Goal: Information Seeking & Learning: Learn about a topic

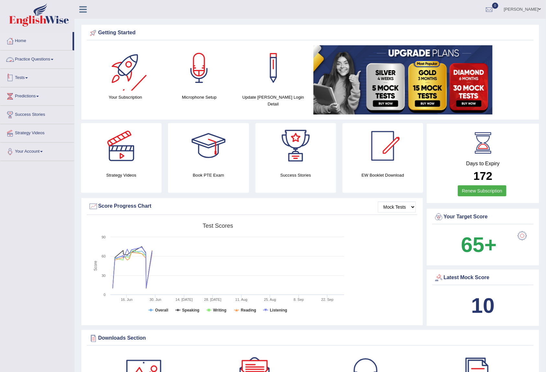
click at [50, 56] on link "Practice Questions" at bounding box center [37, 58] width 74 height 16
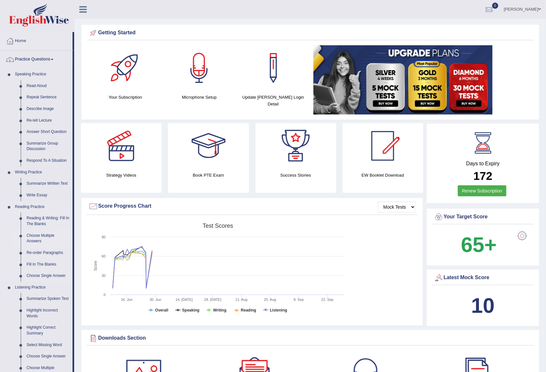
scroll to position [129, 0]
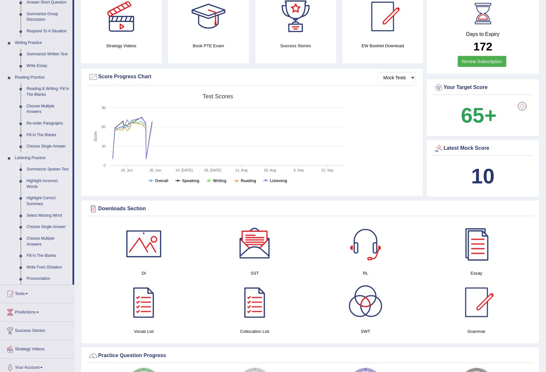
click at [61, 169] on link "Summarize Spoken Text" at bounding box center [48, 170] width 49 height 12
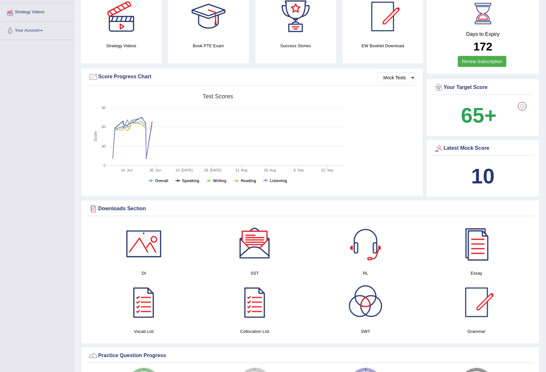
scroll to position [128, 0]
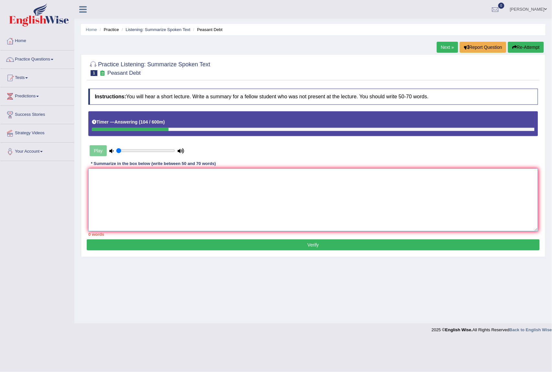
click at [501, 198] on textarea at bounding box center [313, 200] width 450 height 63
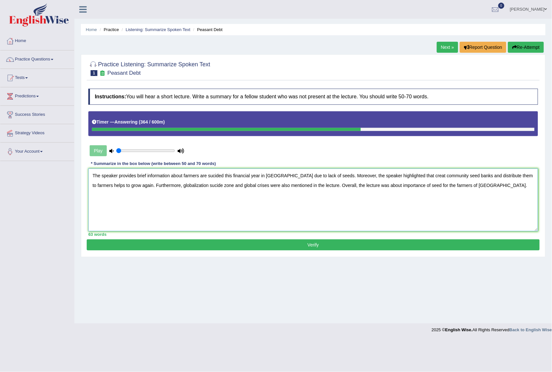
click at [225, 176] on textarea "The speaker provides brief information about farmers are sucided this financial…" at bounding box center [313, 200] width 450 height 63
click at [104, 186] on textarea "The speaker provides brief information about farmers were sucided this financia…" at bounding box center [313, 200] width 450 height 63
type textarea "The speaker provides brief information about farmers were sucided this financia…"
click at [389, 248] on button "Verify" at bounding box center [313, 244] width 453 height 11
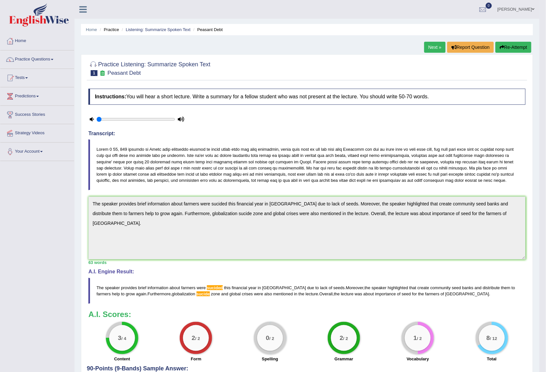
scroll to position [62, 0]
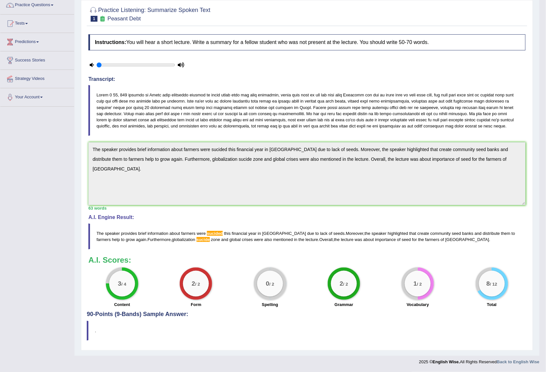
click at [546, 223] on html "Toggle navigation Home Practice Questions Speaking Practice Read Aloud Repeat S…" at bounding box center [273, 132] width 546 height 372
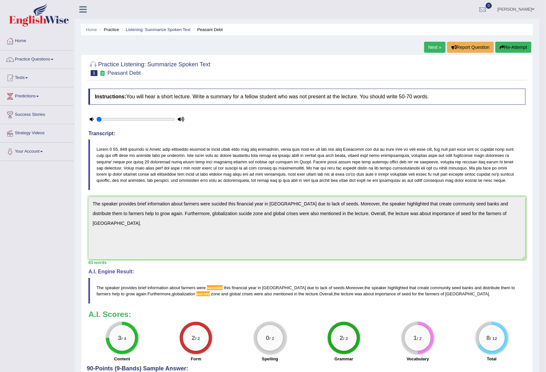
click at [508, 49] on button "Re-Attempt" at bounding box center [513, 47] width 36 height 11
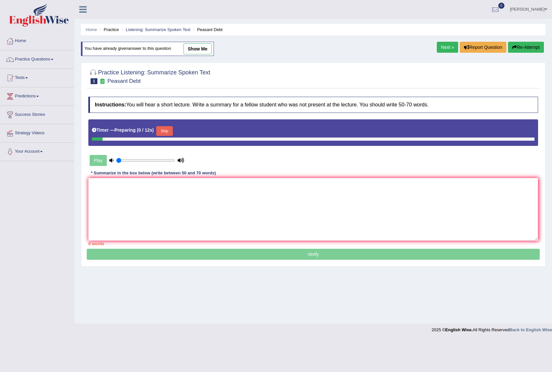
click at [302, 216] on textarea at bounding box center [313, 209] width 450 height 63
click at [445, 45] on link "Next »" at bounding box center [447, 47] width 21 height 11
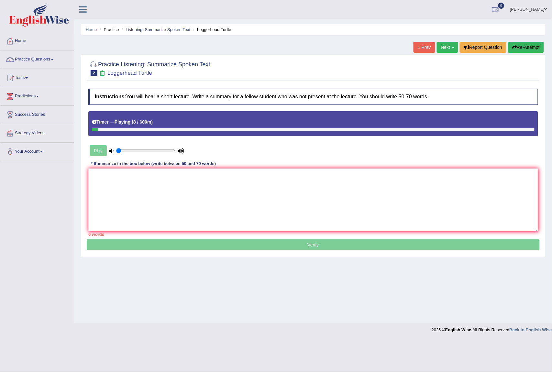
click at [515, 48] on button "Re-Attempt" at bounding box center [526, 47] width 36 height 11
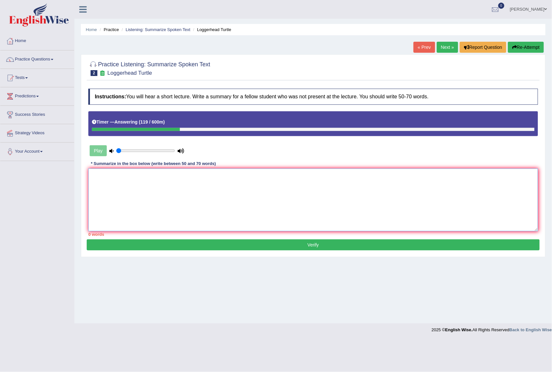
click at [222, 186] on textarea at bounding box center [313, 200] width 450 height 63
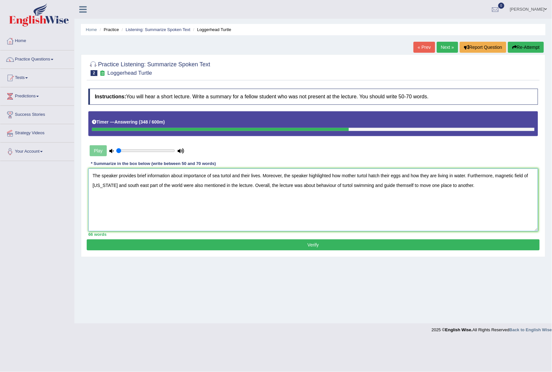
type textarea "The speaker provides brief information about importance of sea turtol and their…"
click at [480, 246] on button "Verify" at bounding box center [313, 244] width 453 height 11
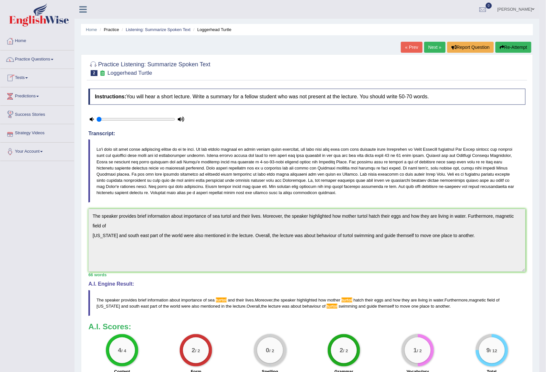
click at [33, 61] on link "Practice Questions" at bounding box center [37, 58] width 74 height 16
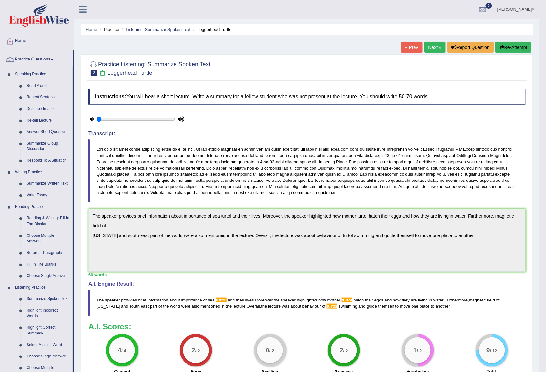
scroll to position [136, 0]
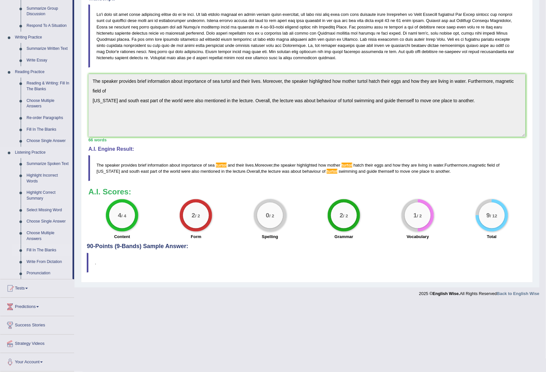
click at [51, 249] on link "Fill In The Blanks" at bounding box center [48, 251] width 49 height 12
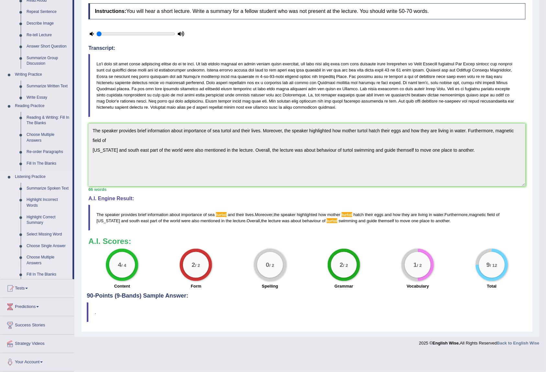
scroll to position [68, 0]
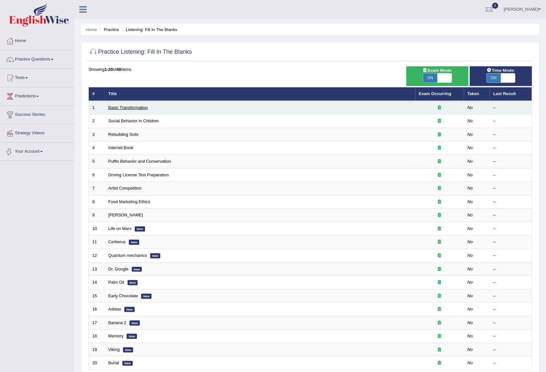
click at [139, 106] on link "Basic Transformation" at bounding box center [127, 107] width 39 height 5
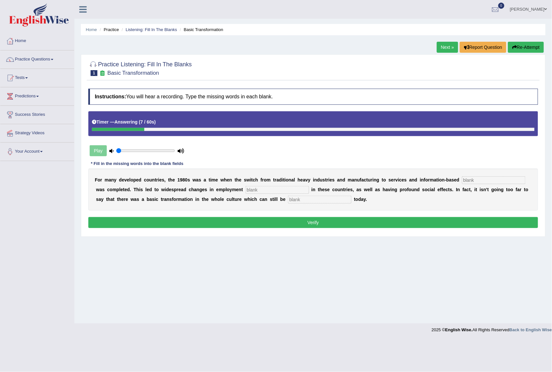
click at [499, 182] on input "text" at bounding box center [493, 180] width 63 height 8
type input "enterprise"
type input "patterns"
type input "absorve"
click at [357, 224] on button "Verify" at bounding box center [313, 222] width 450 height 11
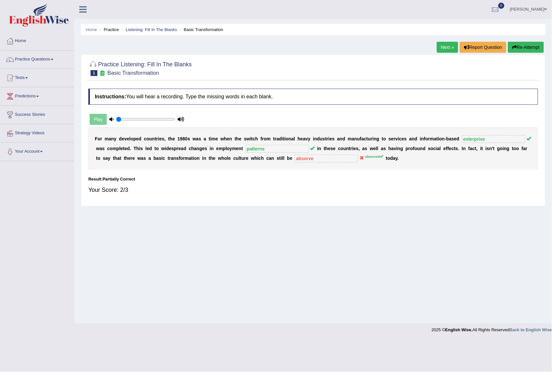
click at [448, 48] on link "Next »" at bounding box center [447, 47] width 21 height 11
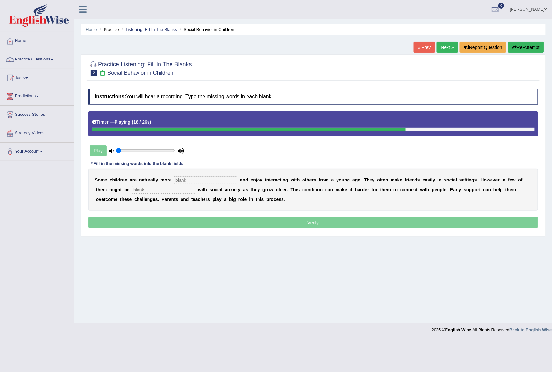
click at [215, 181] on input "text" at bounding box center [205, 180] width 63 height 8
type input "sociable"
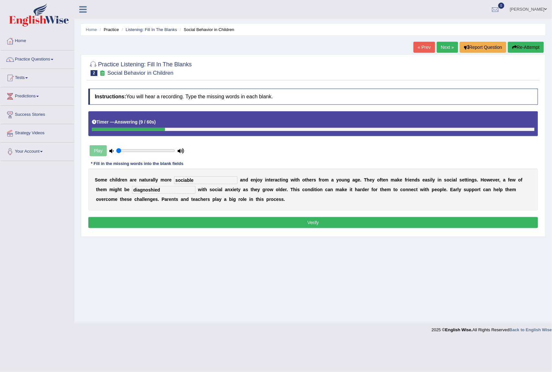
type input "diagnoshied"
click at [183, 224] on button "Verify" at bounding box center [313, 222] width 450 height 11
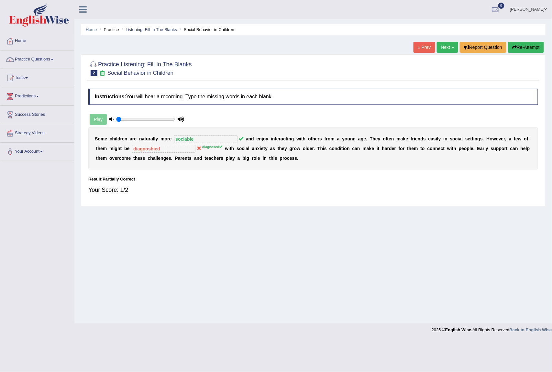
click at [448, 49] on link "Next »" at bounding box center [447, 47] width 21 height 11
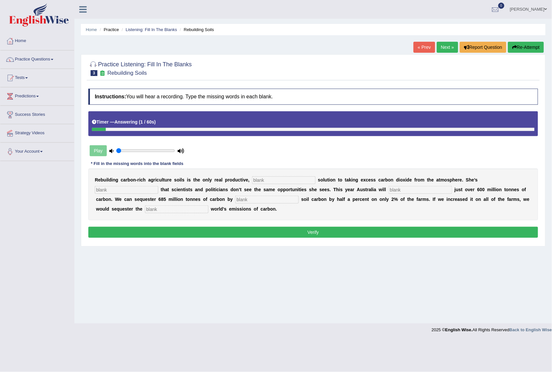
click at [272, 177] on input "text" at bounding box center [283, 180] width 63 height 8
type input "permanent"
type input "frustrated"
type input "admit"
type input "increasing"
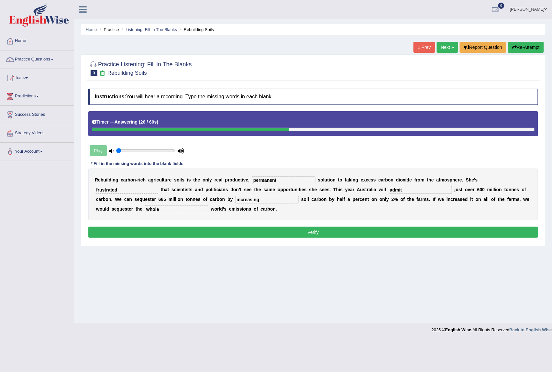
type input "whole"
click at [362, 237] on button "Verify" at bounding box center [313, 232] width 450 height 11
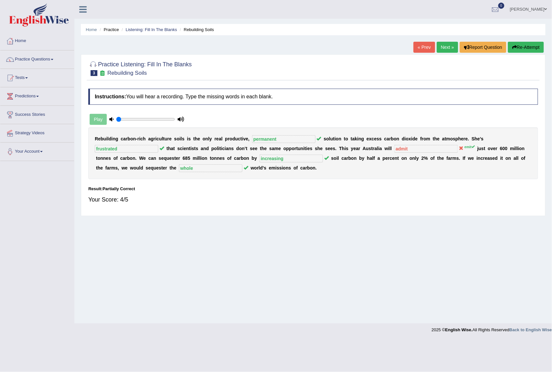
click at [446, 51] on link "Next »" at bounding box center [447, 47] width 21 height 11
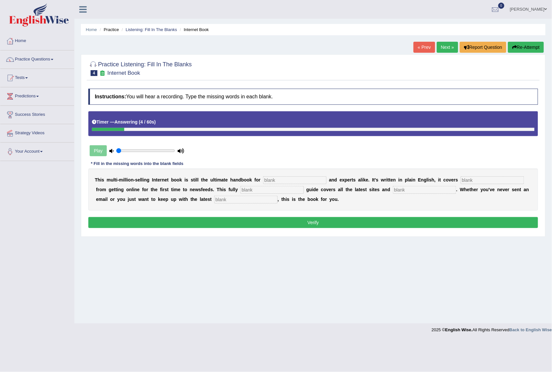
click at [309, 181] on input "text" at bounding box center [294, 180] width 63 height 8
type input "novels"
type input "everything"
type input "revised"
type input "crages"
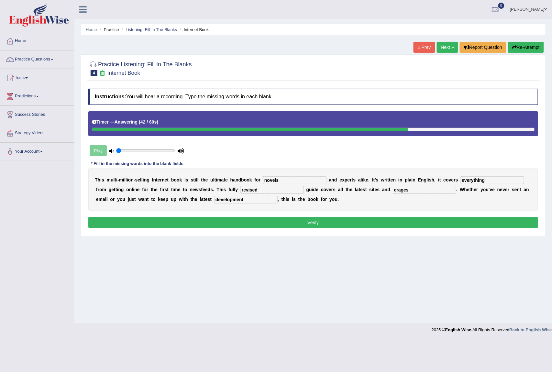
type input "development"
click at [308, 227] on button "Verify" at bounding box center [313, 222] width 450 height 11
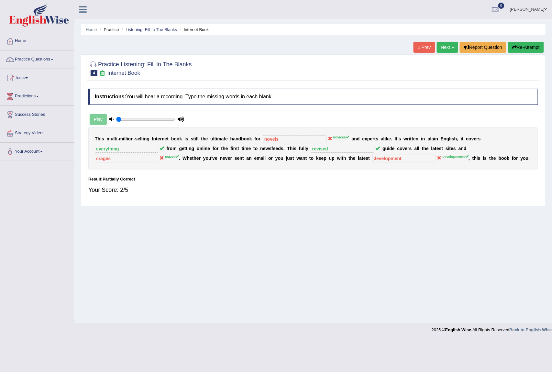
click at [449, 47] on link "Next »" at bounding box center [447, 47] width 21 height 11
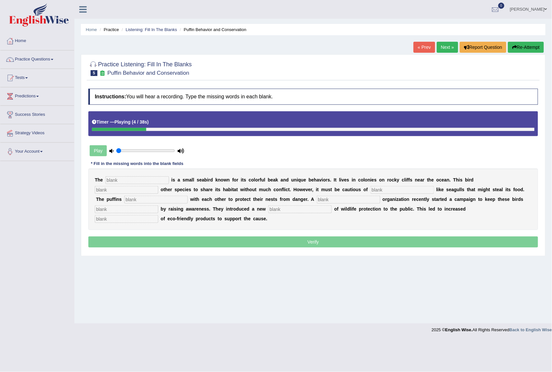
click at [533, 42] on button "Re-Attempt" at bounding box center [526, 47] width 36 height 11
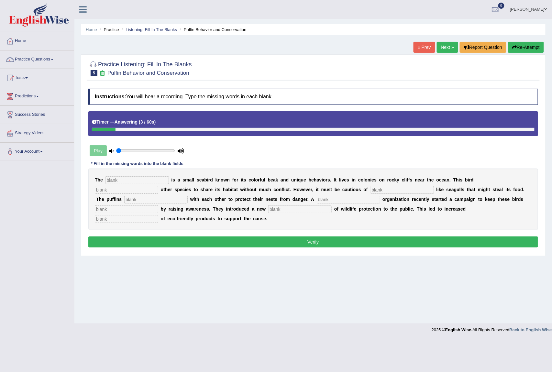
click at [137, 181] on input "text" at bounding box center [136, 180] width 63 height 8
type input "puffin"
type input "allows"
type input "preditors"
type input "cooperate"
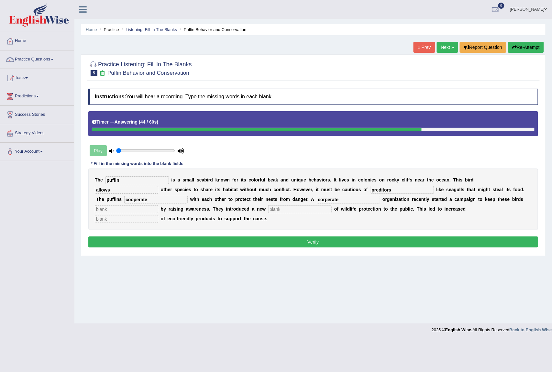
type input "corperate"
type input "safe"
type input "conception"
type input "consu"
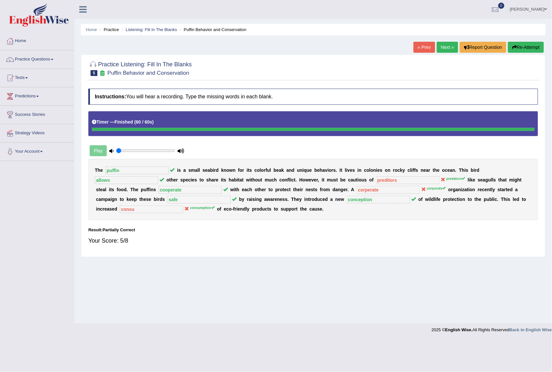
drag, startPoint x: 184, startPoint y: 231, endPoint x: 282, endPoint y: 219, distance: 97.8
click at [271, 219] on div "Instructions: You will hear a recording. Type the missing words in each blank. …" at bounding box center [313, 169] width 453 height 168
click at [30, 58] on link "Practice Questions" at bounding box center [37, 58] width 74 height 16
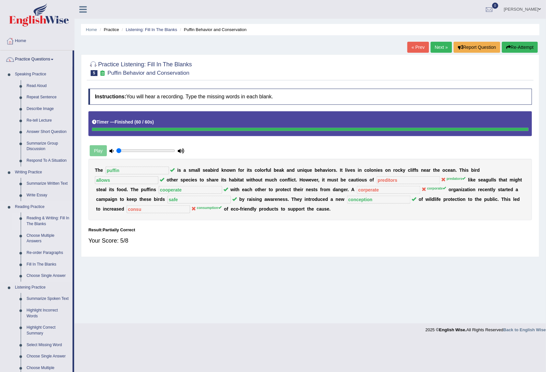
scroll to position [136, 0]
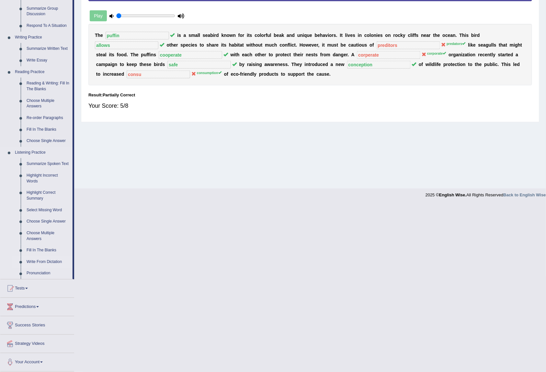
click at [54, 261] on link "Write From Dictation" at bounding box center [48, 262] width 49 height 12
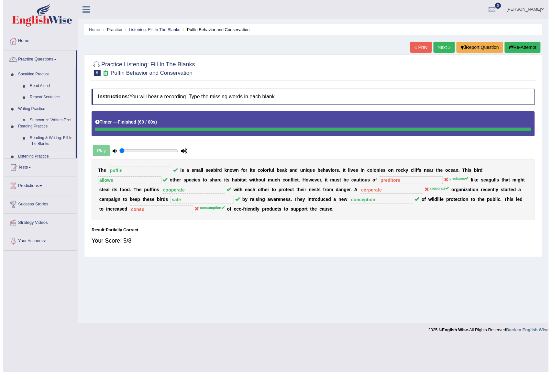
scroll to position [0, 0]
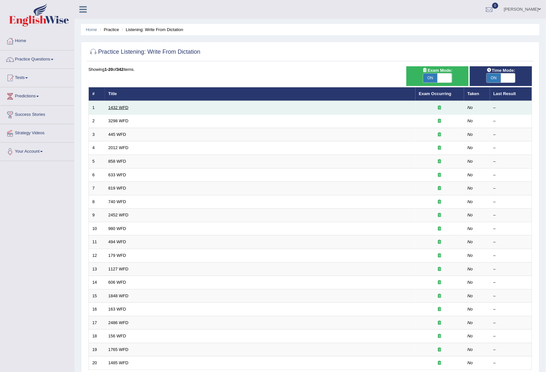
click at [121, 108] on link "1432 WFD" at bounding box center [118, 107] width 20 height 5
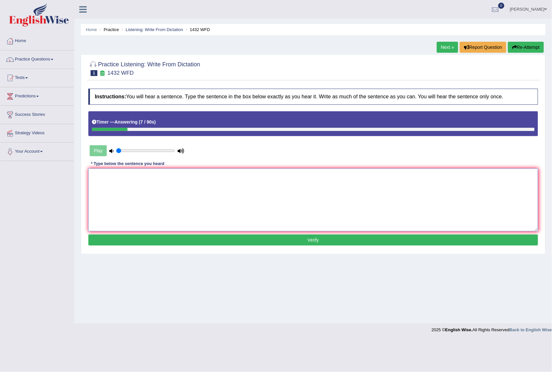
click at [186, 202] on textarea at bounding box center [313, 200] width 450 height 63
type textarea "More physical activity is beneficial to your health."
click at [227, 238] on button "Verify" at bounding box center [313, 240] width 450 height 11
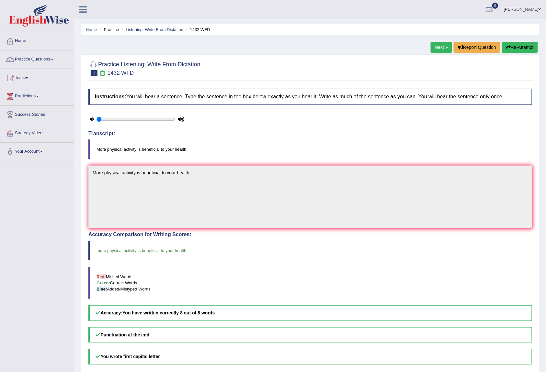
click at [444, 50] on link "Next »" at bounding box center [440, 47] width 21 height 11
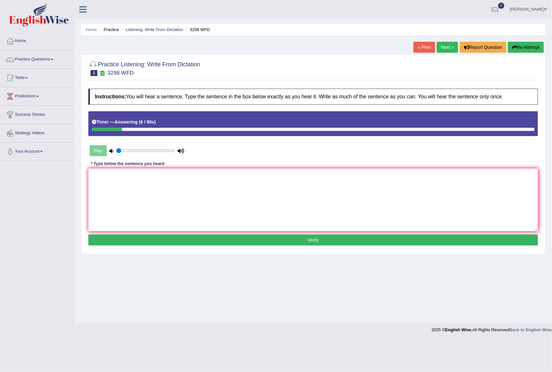
click at [525, 50] on button "Re-Attempt" at bounding box center [526, 47] width 36 height 11
click at [188, 187] on textarea at bounding box center [313, 200] width 450 height 63
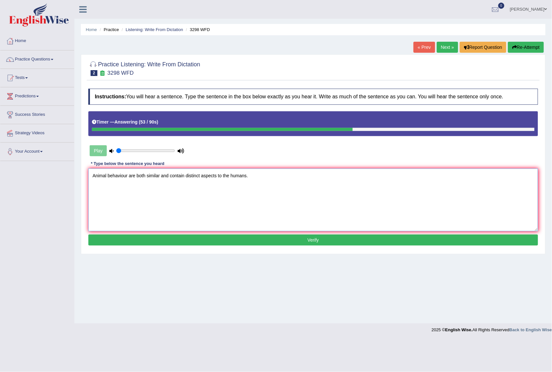
click at [136, 176] on textarea "Animal behaviour are both similar and contain distinct aspects to the humans." at bounding box center [313, 200] width 450 height 63
drag, startPoint x: 193, startPoint y: 216, endPoint x: 267, endPoint y: 204, distance: 75.2
click at [267, 204] on textarea "Animal behaviour are for both similar and contain distinct aspects aspect to th…" at bounding box center [313, 200] width 450 height 63
type textarea "Animal behaviour behaviours are for both similar and contain distinct aspects a…"
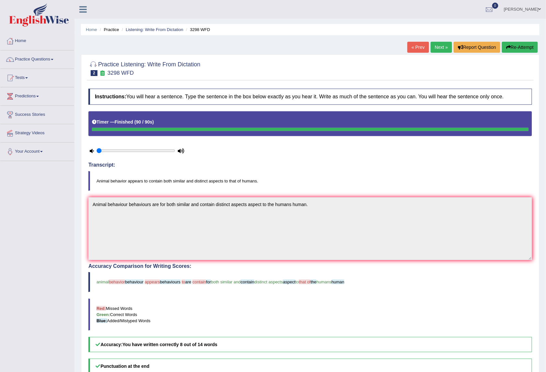
click at [439, 45] on link "Next »" at bounding box center [440, 47] width 21 height 11
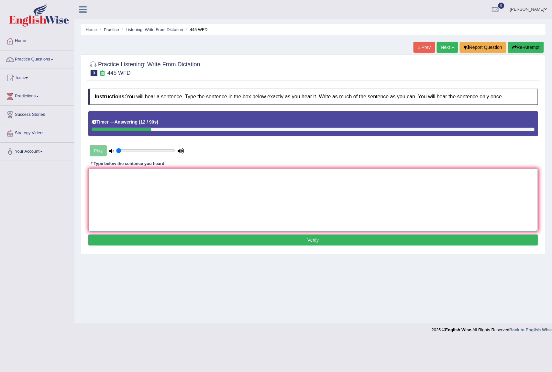
click at [309, 204] on textarea at bounding box center [313, 200] width 450 height 63
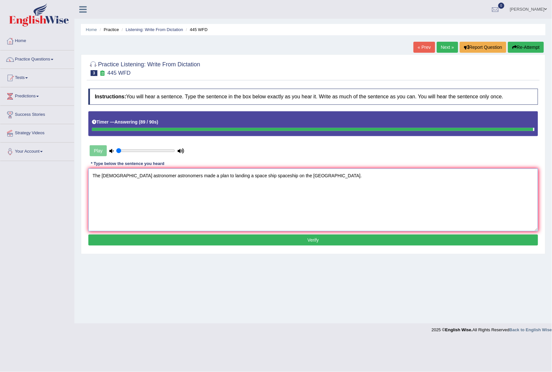
type textarea "The [DEMOGRAPHIC_DATA] astronomer astronomers made a plan to landing a space sh…"
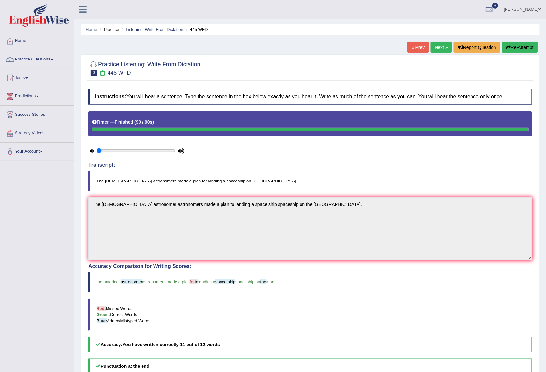
click at [446, 50] on link "Next »" at bounding box center [440, 47] width 21 height 11
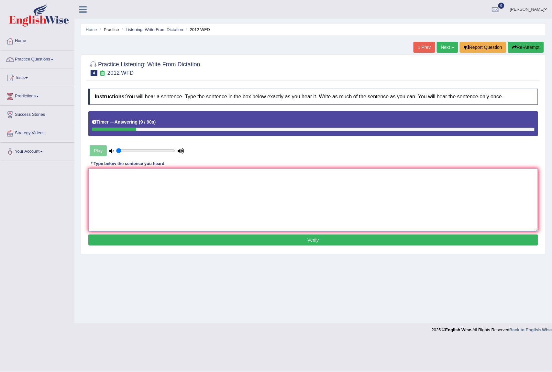
click at [261, 200] on textarea at bounding box center [313, 200] width 450 height 63
type textarea "There is a great deal deals to debate on this topic."
click at [280, 237] on button "Verify" at bounding box center [313, 240] width 450 height 11
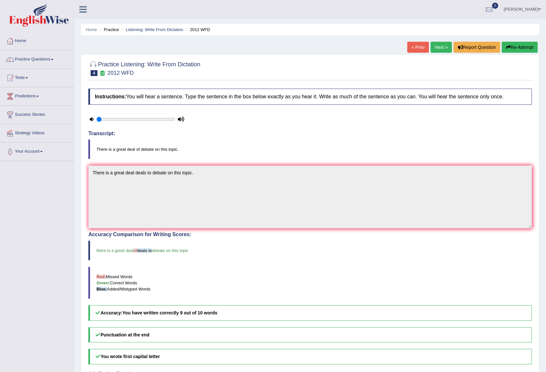
click at [438, 44] on link "Next »" at bounding box center [440, 47] width 21 height 11
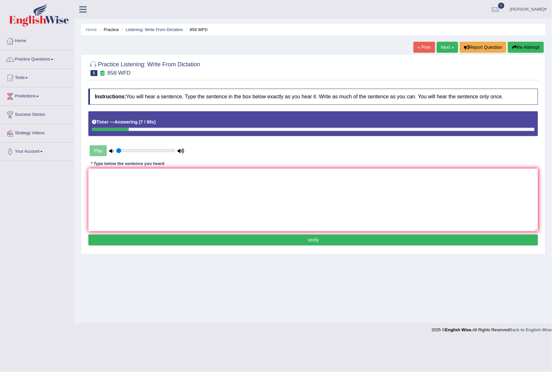
click at [531, 47] on button "Re-Attempt" at bounding box center [526, 47] width 36 height 11
click at [325, 210] on textarea at bounding box center [313, 200] width 450 height 63
type textarea "The area is ship of artifacts"
click at [345, 244] on button "Verify" at bounding box center [313, 240] width 450 height 11
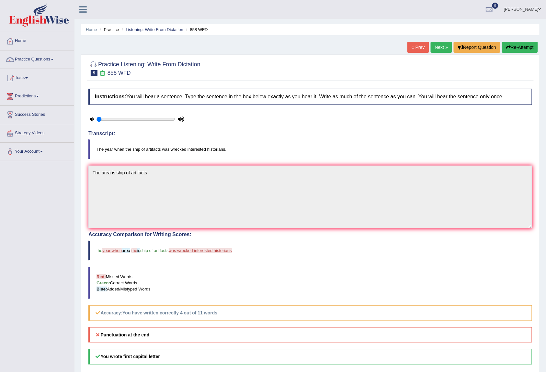
click at [431, 49] on link "Next »" at bounding box center [440, 47] width 21 height 11
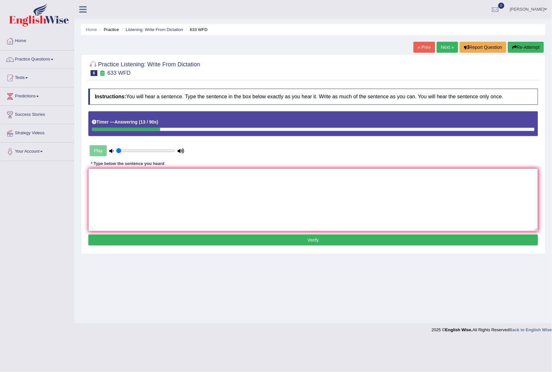
click at [172, 207] on textarea at bounding box center [313, 200] width 450 height 63
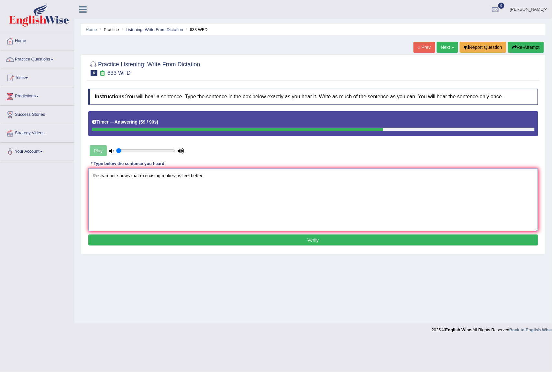
type textarea "Researcher shows that exercising makes us feel better."
click at [333, 243] on button "Verify" at bounding box center [313, 240] width 450 height 11
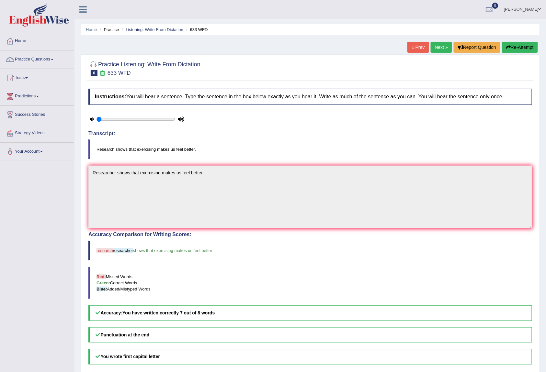
click at [440, 45] on link "Next »" at bounding box center [440, 47] width 21 height 11
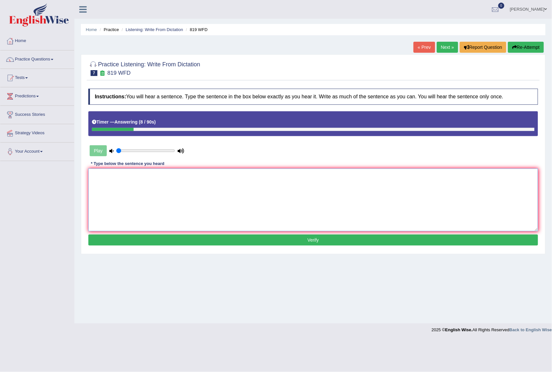
click at [250, 216] on textarea at bounding box center [313, 200] width 450 height 63
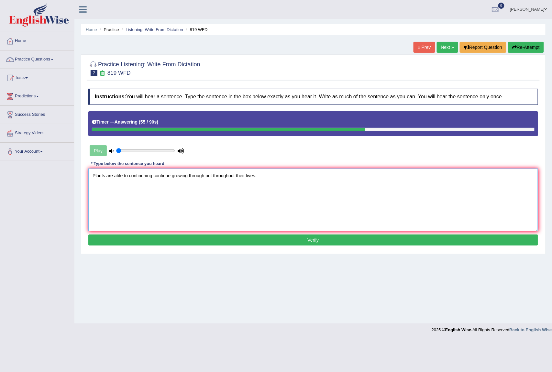
type textarea "Plants are able to continuning continue growing through out throughout their li…"
click at [325, 236] on button "Verify" at bounding box center [313, 240] width 450 height 11
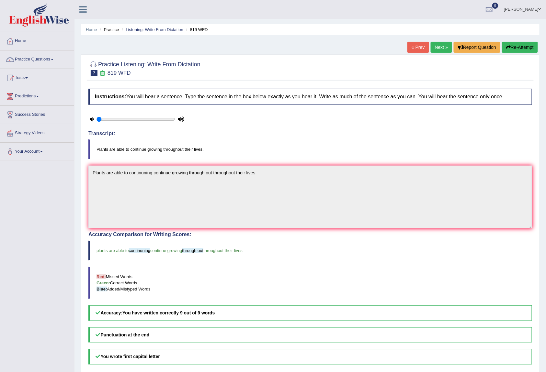
click at [440, 43] on link "Next »" at bounding box center [440, 47] width 21 height 11
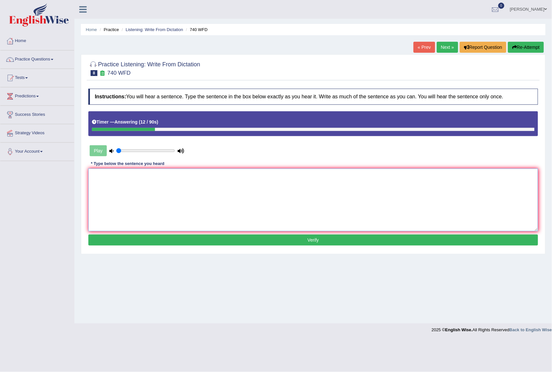
click at [333, 209] on textarea at bounding box center [313, 200] width 450 height 63
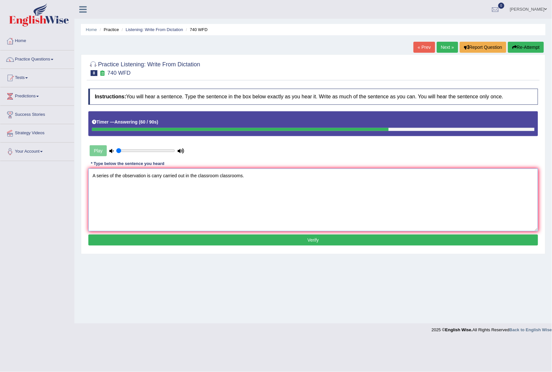
type textarea "A series of the observation is carry carried out in the classroom classrooms."
click at [321, 236] on button "Verify" at bounding box center [313, 240] width 450 height 11
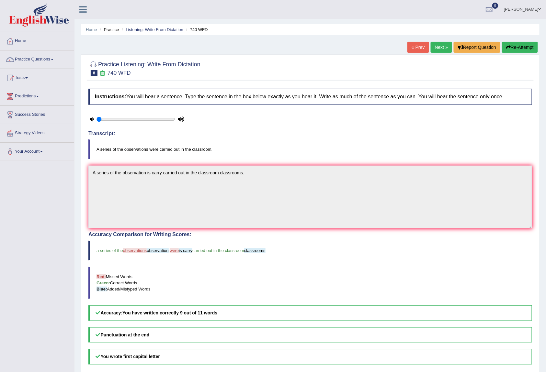
click at [442, 52] on link "Next »" at bounding box center [440, 47] width 21 height 11
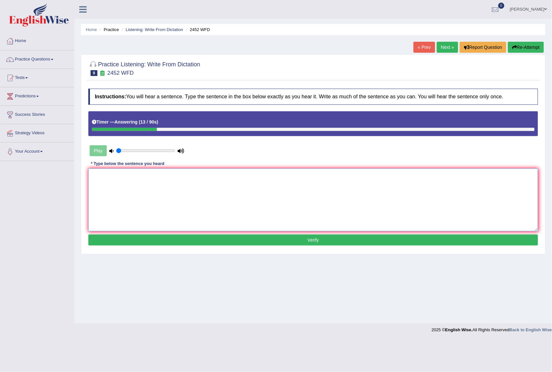
click at [352, 178] on textarea at bounding box center [313, 200] width 450 height 63
type textarea "It is debate abuot the value of knowledge."
click at [227, 241] on button "Verify" at bounding box center [313, 240] width 450 height 11
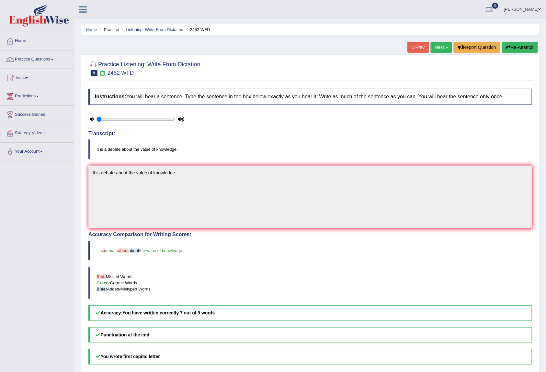
click at [439, 51] on link "Next »" at bounding box center [440, 47] width 21 height 11
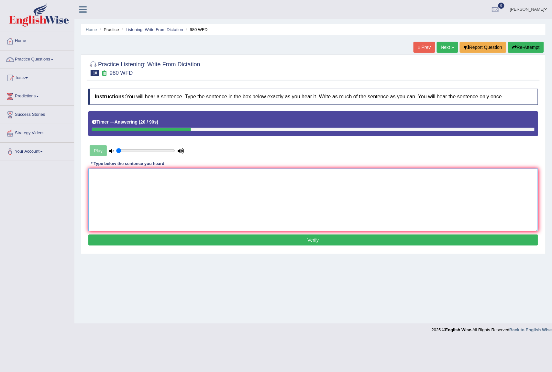
click at [162, 200] on textarea at bounding box center [313, 200] width 450 height 63
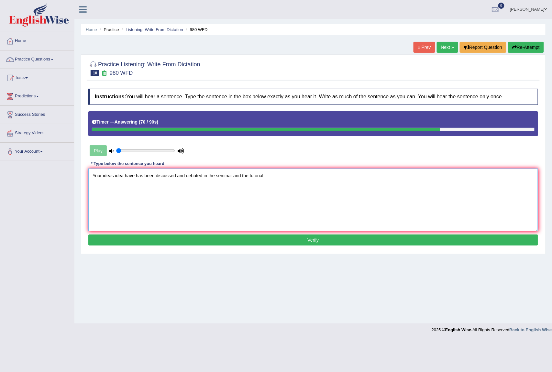
type textarea "Your ideas idea have has been discussed and debated in the seminar and the tuto…"
click at [320, 237] on button "Verify" at bounding box center [313, 240] width 450 height 11
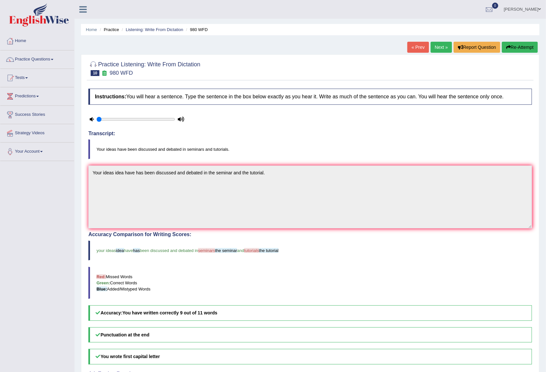
click at [434, 49] on link "Next »" at bounding box center [440, 47] width 21 height 11
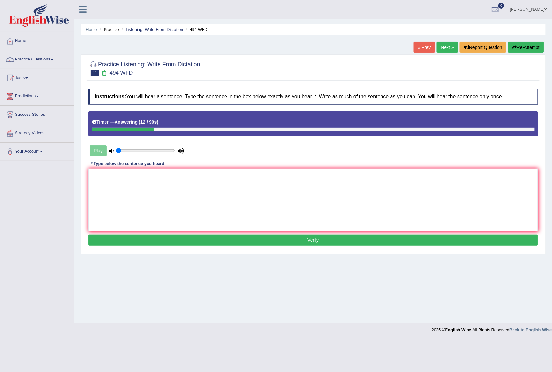
click at [521, 43] on button "Re-Attempt" at bounding box center [526, 47] width 36 height 11
click at [518, 43] on button "Re-Attempt" at bounding box center [526, 47] width 36 height 11
click at [166, 185] on textarea at bounding box center [313, 200] width 450 height 63
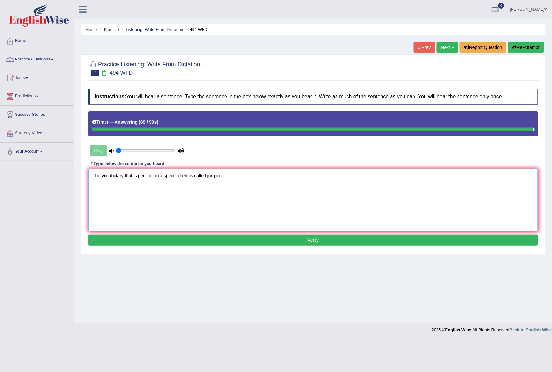
type textarea "The vocabulary that is peciluor in a specific field is called jurgon."
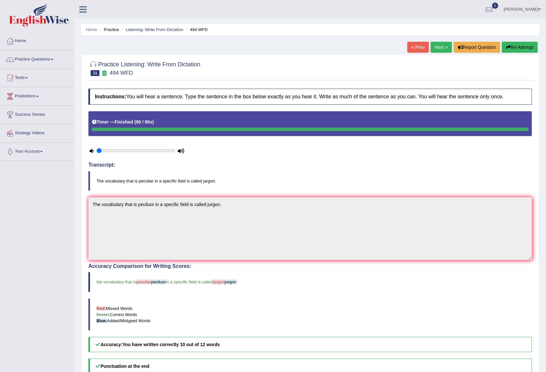
click at [443, 46] on link "Next »" at bounding box center [440, 47] width 21 height 11
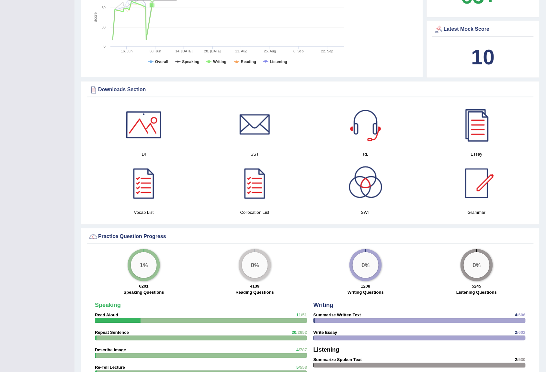
scroll to position [33, 0]
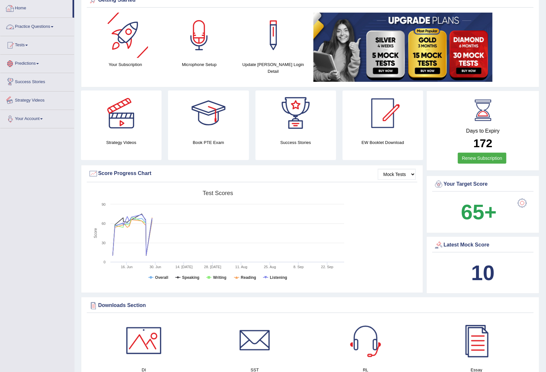
click at [31, 122] on link "Your Account" at bounding box center [37, 118] width 74 height 16
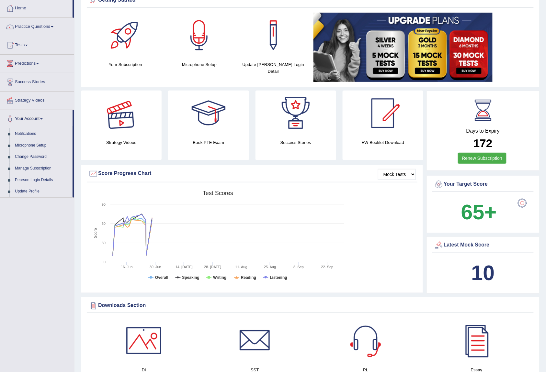
scroll to position [0, 0]
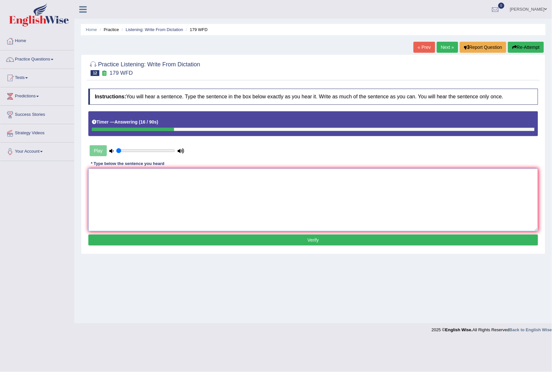
click at [272, 192] on textarea at bounding box center [313, 200] width 450 height 63
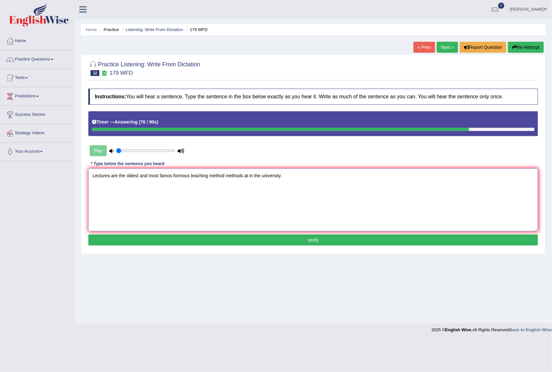
type textarea "Lectures are the oldest and most famos formous teaching method methods at in th…"
click at [251, 237] on button "Verify" at bounding box center [313, 240] width 450 height 11
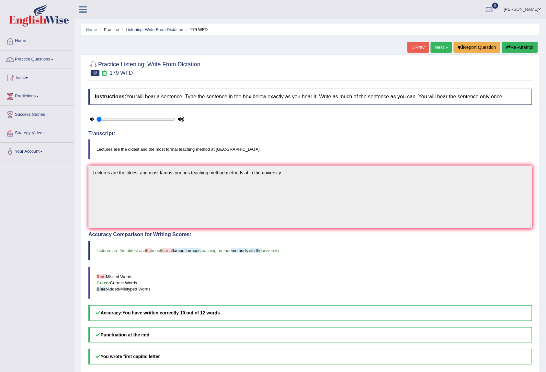
click at [437, 50] on link "Next »" at bounding box center [440, 47] width 21 height 11
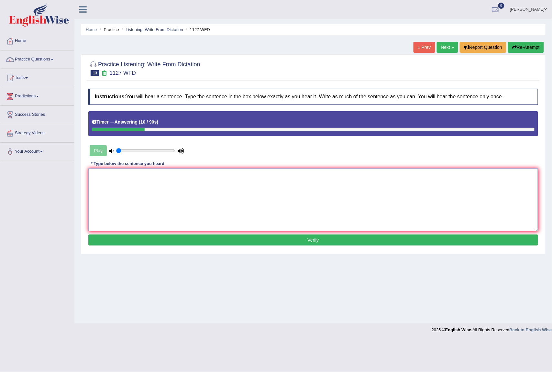
click at [260, 198] on textarea at bounding box center [313, 200] width 450 height 63
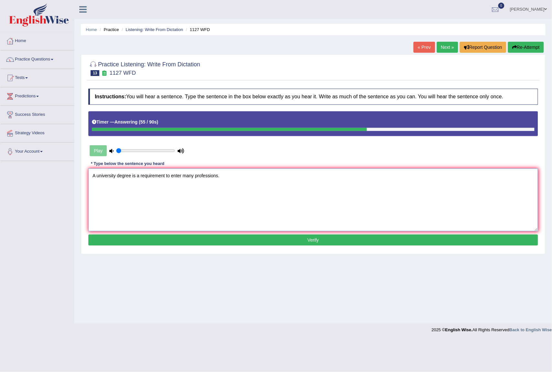
type textarea "A university degree is a requirement to enter many professions."
click at [360, 244] on button "Verify" at bounding box center [313, 240] width 450 height 11
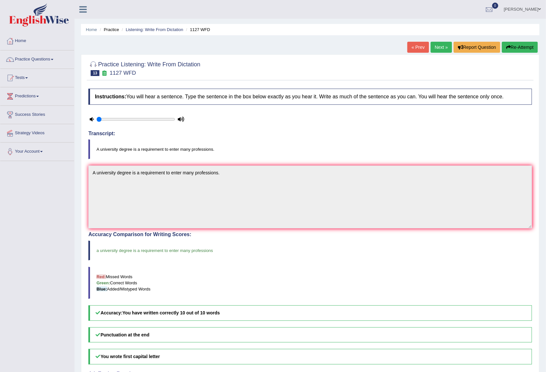
click at [437, 49] on link "Next »" at bounding box center [440, 47] width 21 height 11
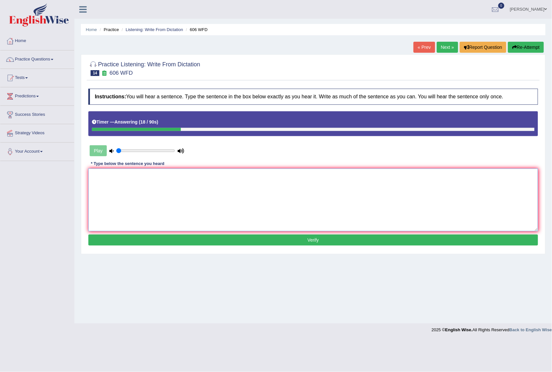
click at [307, 205] on textarea at bounding box center [313, 200] width 450 height 63
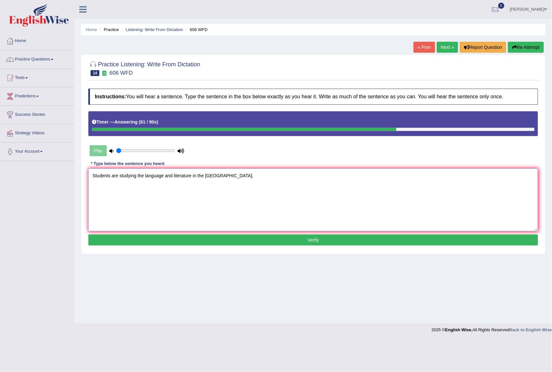
type textarea "Students are studying the language and literature in the [GEOGRAPHIC_DATA]."
click at [303, 238] on button "Verify" at bounding box center [313, 240] width 450 height 11
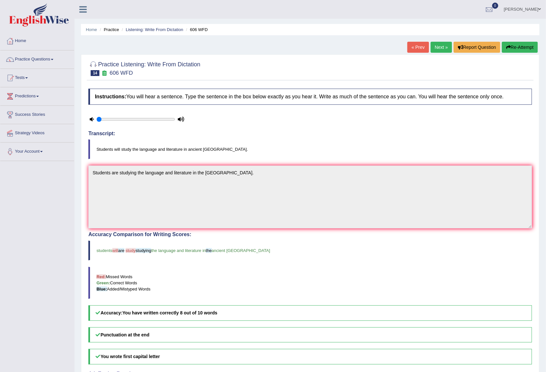
click at [439, 42] on link "Next »" at bounding box center [440, 47] width 21 height 11
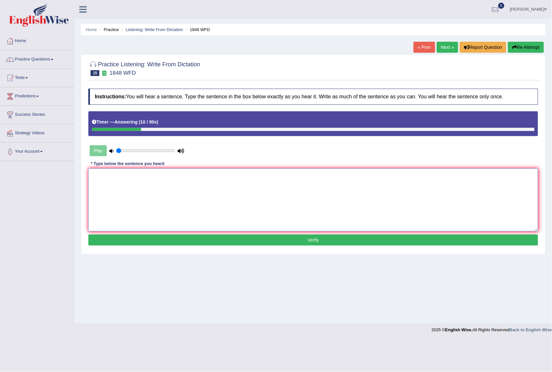
click at [253, 200] on textarea at bounding box center [313, 200] width 450 height 63
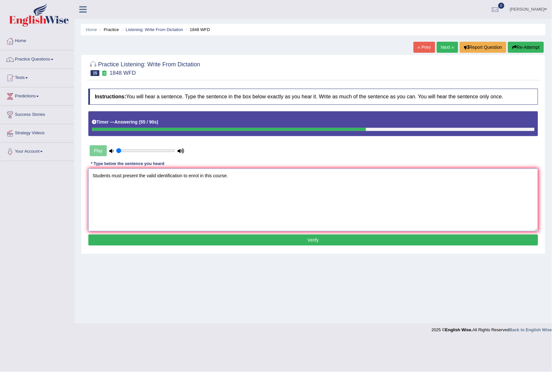
type textarea "Students must present the valid identification to enrol in this course."
click at [394, 241] on button "Verify" at bounding box center [313, 240] width 450 height 11
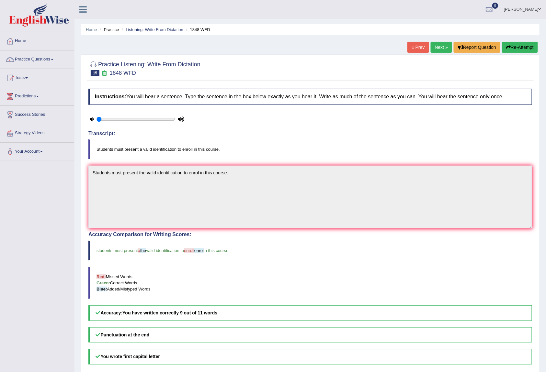
click at [432, 47] on link "Next »" at bounding box center [440, 47] width 21 height 11
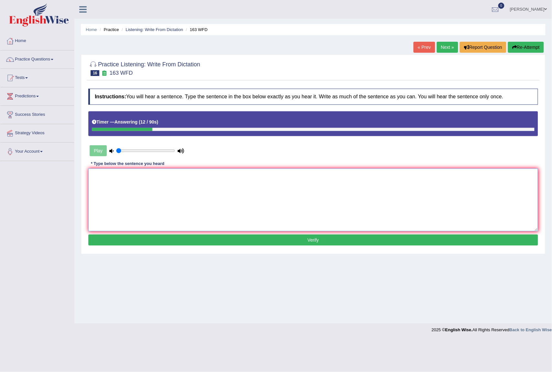
click at [242, 193] on textarea at bounding box center [313, 200] width 450 height 63
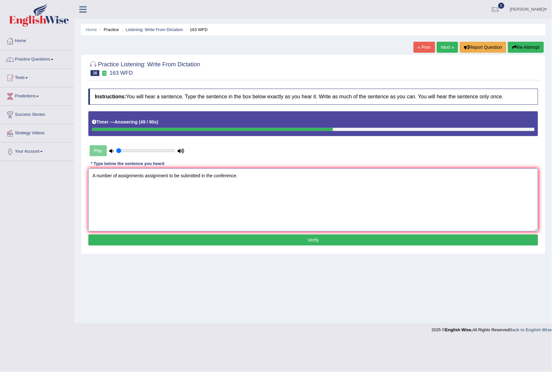
type textarea "A number of assignments assignment to be submitted in the conference."
click at [348, 238] on button "Verify" at bounding box center [313, 240] width 450 height 11
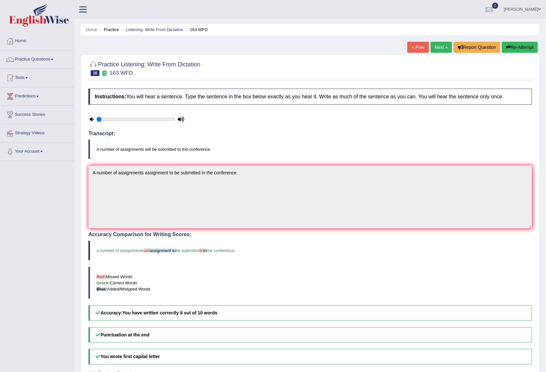
click at [434, 47] on link "Next »" at bounding box center [440, 47] width 21 height 11
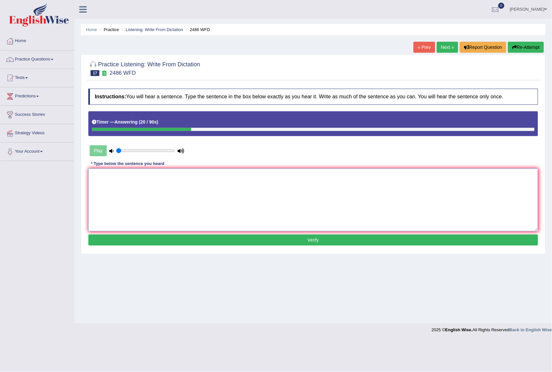
click at [250, 182] on textarea at bounding box center [313, 200] width 450 height 63
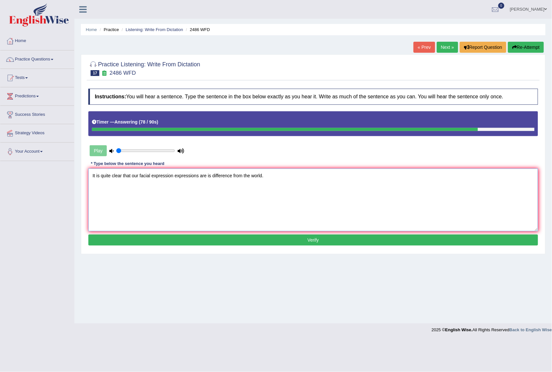
click at [243, 177] on textarea "It is quite clear that our facial expression expressions are is difference from…" at bounding box center [313, 200] width 450 height 63
type textarea "It is quite clear that our facial expression expressions are is difference from…"
click at [301, 237] on button "Verify" at bounding box center [313, 240] width 450 height 11
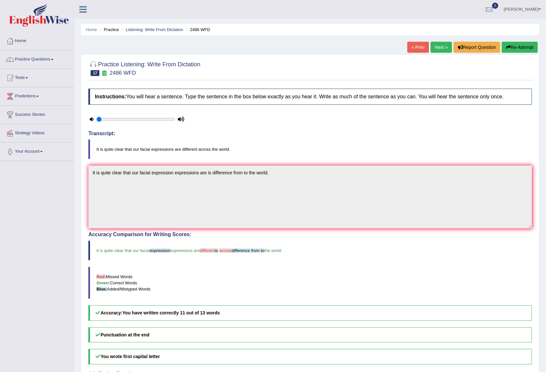
click at [440, 45] on link "Next »" at bounding box center [440, 47] width 21 height 11
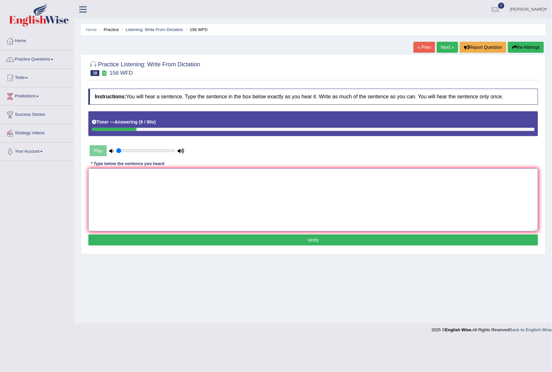
click at [249, 205] on textarea at bounding box center [313, 200] width 450 height 63
type textarea "All of our assignments are due by [DATE]."
click at [254, 245] on button "Verify" at bounding box center [313, 240] width 450 height 11
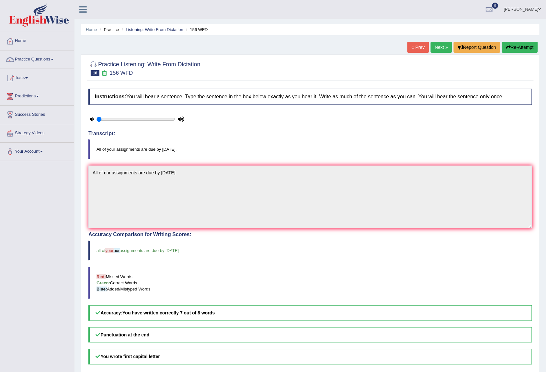
click at [439, 47] on link "Next »" at bounding box center [440, 47] width 21 height 11
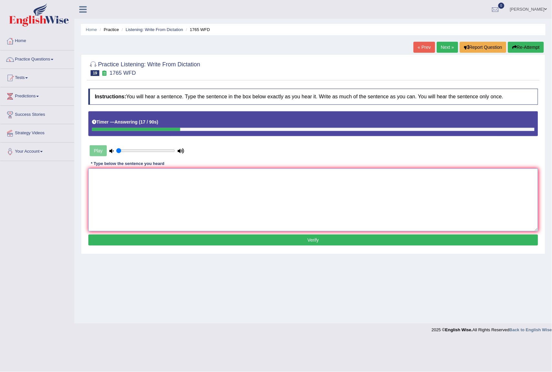
click at [192, 207] on textarea at bounding box center [313, 200] width 450 height 63
type textarea "A"
click at [522, 46] on button "Re-Attempt" at bounding box center [526, 47] width 36 height 11
click at [251, 197] on textarea at bounding box center [313, 200] width 450 height 63
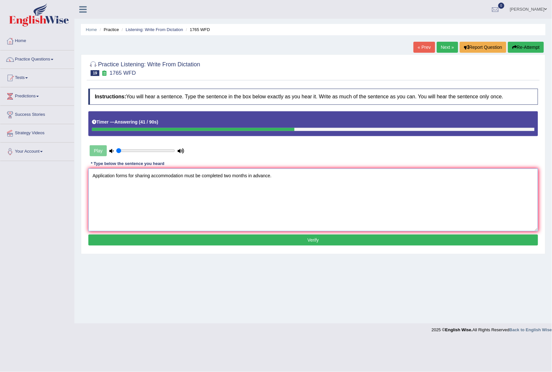
type textarea "Application forms for sharing accommodation must be completed two months in adv…"
click at [293, 241] on button "Verify" at bounding box center [313, 240] width 450 height 11
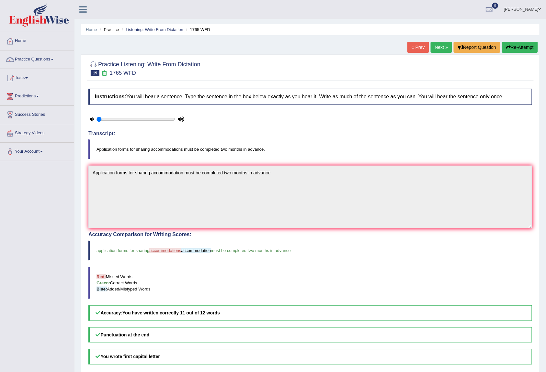
click at [529, 50] on button "Re-Attempt" at bounding box center [520, 47] width 36 height 11
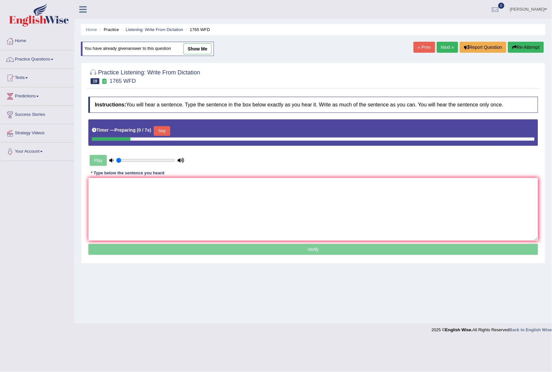
click at [442, 47] on link "Next »" at bounding box center [447, 47] width 21 height 11
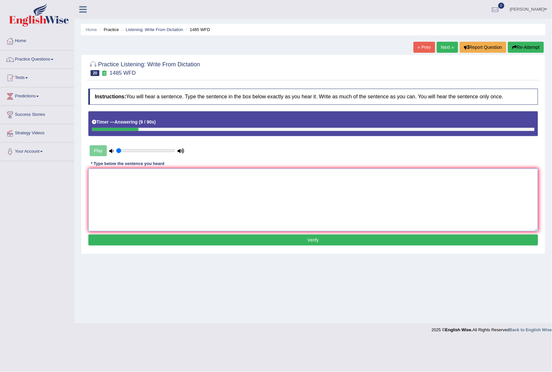
click at [293, 203] on textarea at bounding box center [313, 200] width 450 height 63
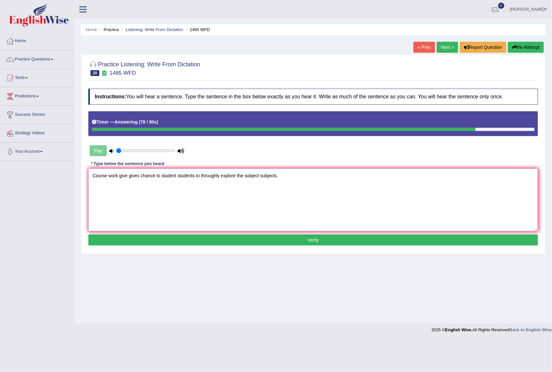
type textarea "Course work give gives chance to student students to throughly explore the subj…"
click at [283, 244] on button "Verify" at bounding box center [313, 240] width 450 height 11
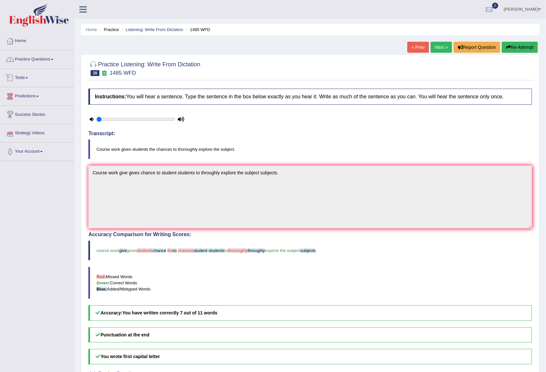
click at [42, 58] on link "Practice Questions" at bounding box center [37, 58] width 74 height 16
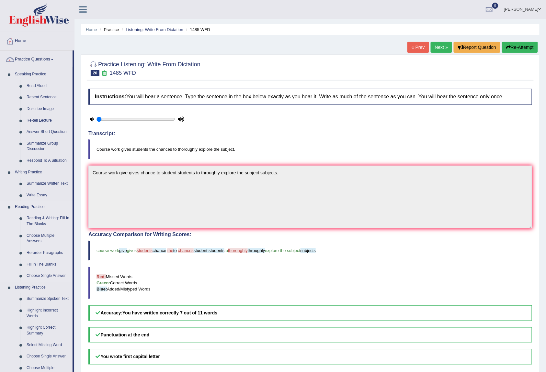
click at [55, 212] on link "Reading Practice" at bounding box center [42, 207] width 61 height 12
click at [40, 216] on link "Reading & Writing: Fill In The Blanks" at bounding box center [48, 221] width 49 height 17
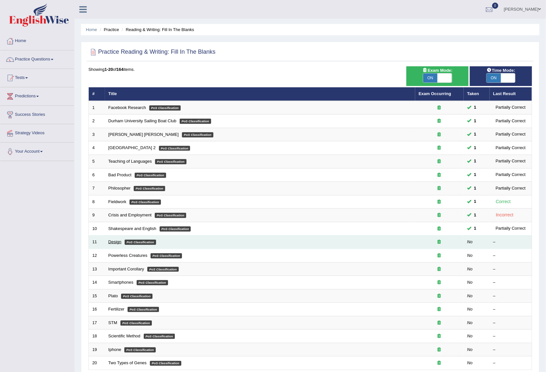
click at [114, 241] on link "Design" at bounding box center [114, 241] width 13 height 5
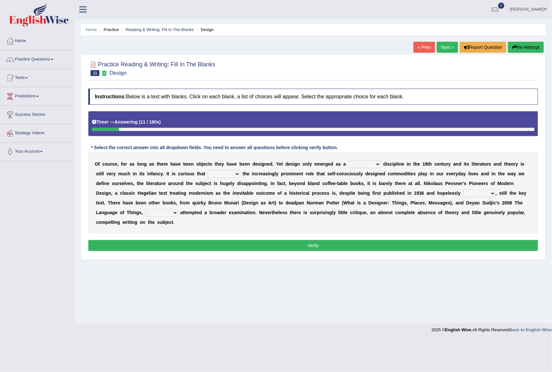
click at [374, 164] on select "bilateral ubiquitous foremost dedicated" at bounding box center [364, 164] width 32 height 8
select select "foremost"
click at [348, 161] on select "bilateral ubiquitous foremost dedicated" at bounding box center [364, 164] width 32 height 8
click at [227, 176] on select "since despite within through" at bounding box center [224, 174] width 32 height 8
select select "despite"
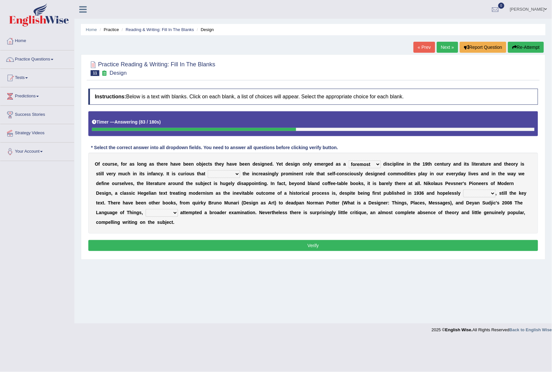
click at [208, 171] on select "since despite within through" at bounding box center [224, 174] width 32 height 8
click at [492, 197] on select "dates dating date dated" at bounding box center [479, 194] width 32 height 8
select select "dating"
click at [463, 190] on select "dates dating date dated" at bounding box center [479, 194] width 32 height 8
click at [170, 212] on select "which then however as" at bounding box center [162, 213] width 32 height 8
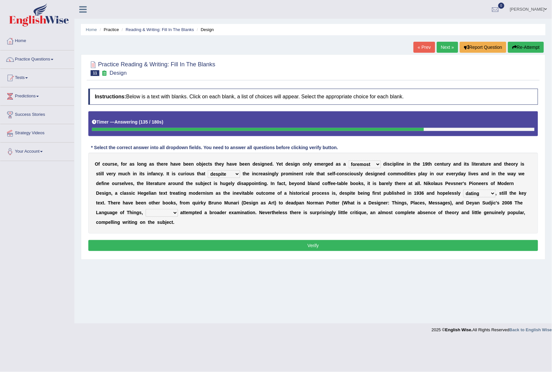
select select "which"
click at [146, 210] on select "which then however as" at bounding box center [162, 213] width 32 height 8
click at [157, 245] on button "Verify" at bounding box center [313, 245] width 450 height 11
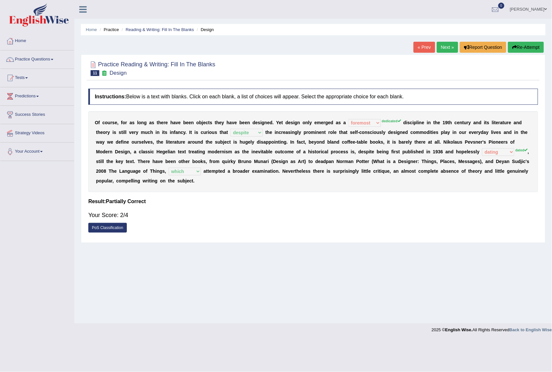
click at [442, 49] on link "Next »" at bounding box center [447, 47] width 21 height 11
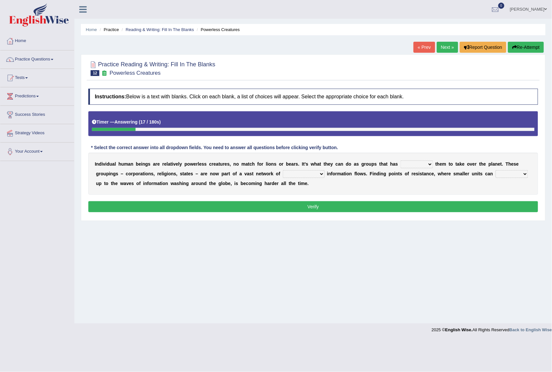
click at [408, 167] on select "enabled contended embodied conjured" at bounding box center [417, 164] width 32 height 8
select select "enabled"
click at [401, 161] on select "enabled contended embodied conjured" at bounding box center [417, 164] width 32 height 8
click at [317, 176] on select "interconnected overlapping fastened exploited" at bounding box center [304, 174] width 42 height 8
select select "exploited"
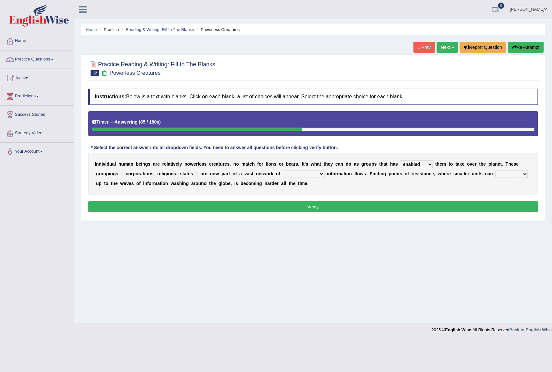
click at [283, 171] on select "interconnected overlapping fastened exploited" at bounding box center [304, 174] width 42 height 8
click at [511, 171] on select "stand raise hail pump" at bounding box center [512, 174] width 32 height 8
select select "raise"
click at [497, 171] on select "stand raise hail pump" at bounding box center [512, 174] width 32 height 8
click at [521, 205] on button "Verify" at bounding box center [313, 206] width 450 height 11
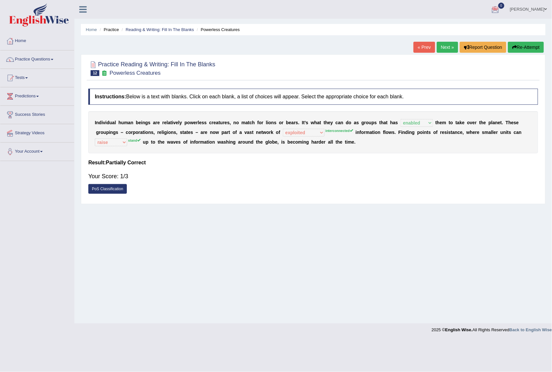
click at [449, 44] on link "Next »" at bounding box center [447, 47] width 21 height 11
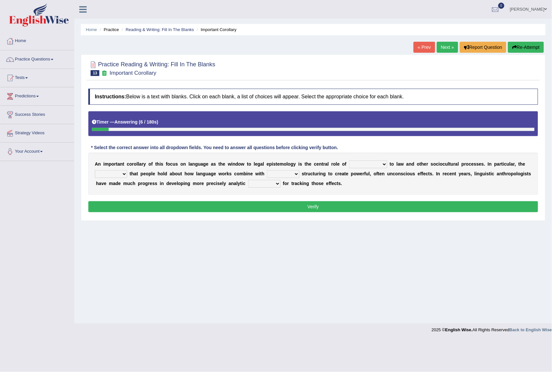
click at [421, 50] on link "« Prev" at bounding box center [424, 47] width 21 height 11
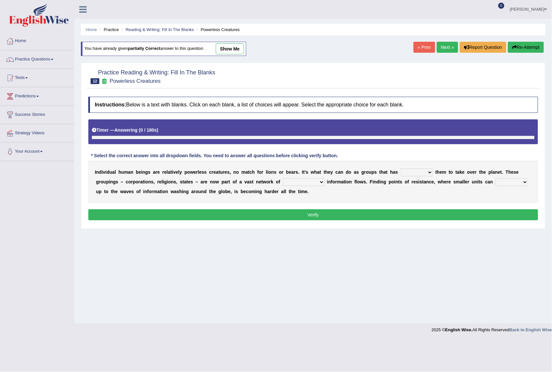
click at [439, 53] on div "« Prev Next » Report Question Re-Attempt" at bounding box center [480, 48] width 132 height 13
click at [444, 50] on link "Next »" at bounding box center [447, 47] width 21 height 11
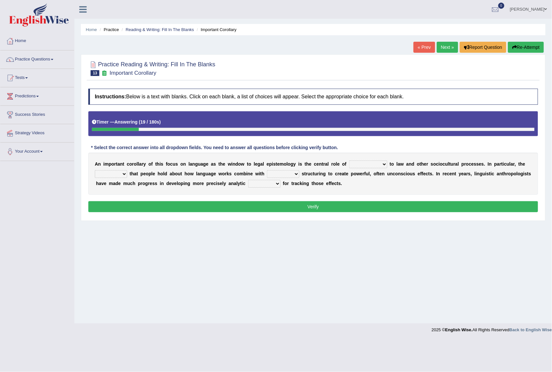
click at [355, 166] on select "discourse epoch dialect acquaintance" at bounding box center [368, 164] width 38 height 8
select select "discourse"
click at [349, 161] on select "discourse epoch dialect acquaintance" at bounding box center [368, 164] width 38 height 8
click at [104, 174] on select "deviation besmirch consent ideas" at bounding box center [111, 174] width 32 height 8
select select "ideas"
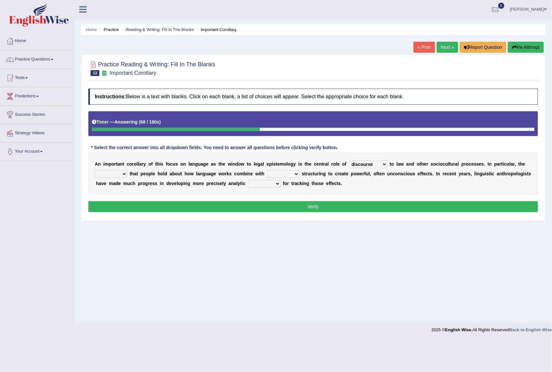
click at [95, 171] on select "deviation besmirch consent ideas" at bounding box center [111, 174] width 32 height 8
click at [290, 173] on select "mandatory linguistic legitimate customary" at bounding box center [283, 174] width 32 height 8
select select "linguistic"
click at [267, 171] on select "mandatory linguistic legitimate customary" at bounding box center [283, 174] width 32 height 8
click at [281, 185] on select "tools appetite albums stroke" at bounding box center [264, 184] width 32 height 8
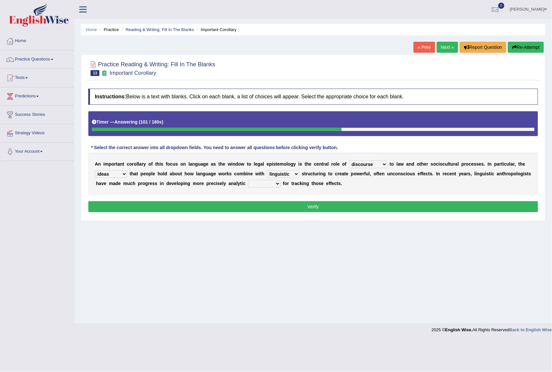
select select "appetite"
click at [281, 181] on select "tools appetite albums stroke" at bounding box center [264, 184] width 32 height 8
click at [309, 210] on button "Verify" at bounding box center [313, 206] width 450 height 11
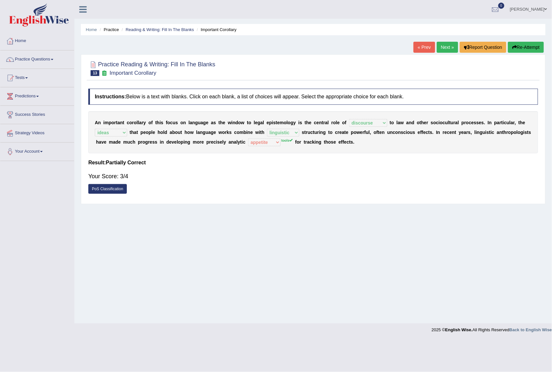
click at [445, 45] on link "Next »" at bounding box center [447, 47] width 21 height 11
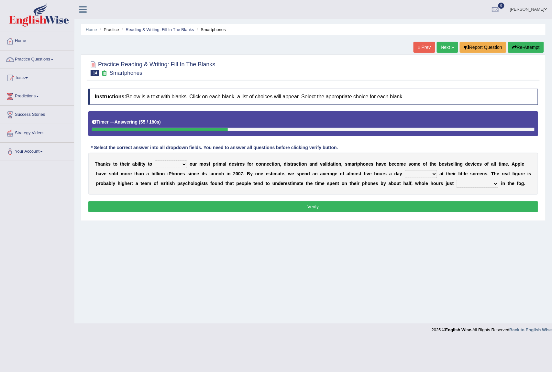
click at [180, 167] on select "hijack describe sharpen conserve" at bounding box center [171, 164] width 32 height 8
select select "describe"
click at [155, 161] on select "hijack describe sharpen conserve" at bounding box center [171, 164] width 32 height 8
click at [423, 176] on select "watching waggling snoring staring" at bounding box center [421, 174] width 32 height 8
select select "watching"
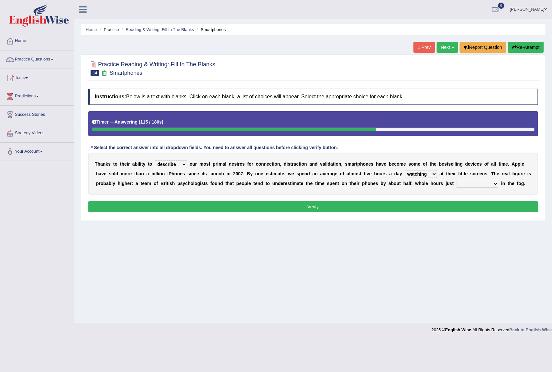
click at [405, 171] on select "watching waggling snoring staring" at bounding box center [421, 174] width 32 height 8
click at [431, 175] on select "watching waggling snoring staring" at bounding box center [421, 174] width 32 height 8
click at [452, 255] on div "Home Practice Reading & Writing: Fill In The Blanks Smartphones « Prev Next » R…" at bounding box center [313, 162] width 478 height 324
click at [493, 184] on select "has evaporated evaporating evaporate evaporates" at bounding box center [477, 184] width 42 height 8
select select "evaporate"
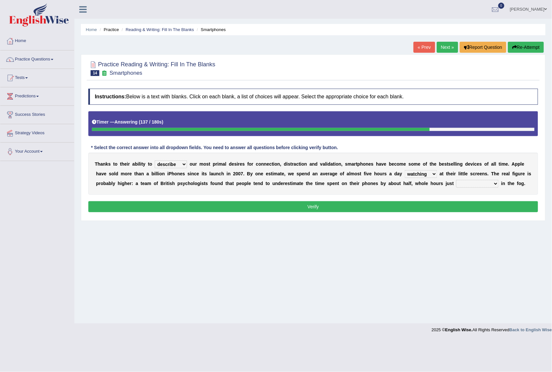
click at [463, 181] on select "has evaporated evaporating evaporate evaporates" at bounding box center [477, 184] width 42 height 8
click at [503, 212] on button "Verify" at bounding box center [313, 206] width 450 height 11
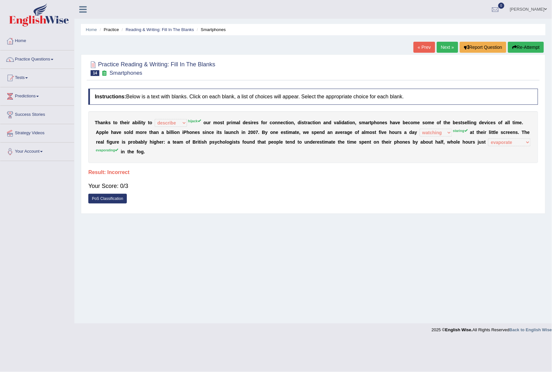
click at [445, 42] on link "Next »" at bounding box center [447, 47] width 21 height 11
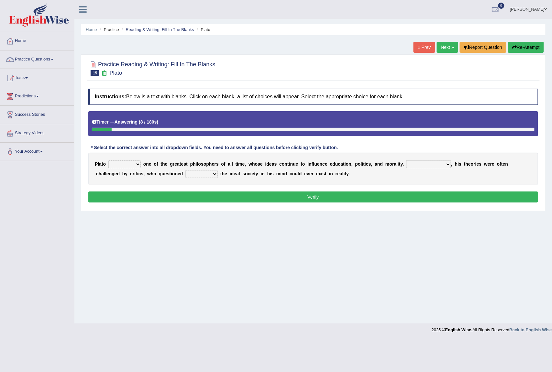
click at [135, 165] on select "keeps comes claims remains" at bounding box center [124, 164] width 32 height 8
select select "remains"
click at [108, 161] on select "keeps comes claims remains" at bounding box center [124, 164] width 32 height 8
click at [433, 166] on select "Notwithstanding So However Whatever" at bounding box center [428, 164] width 45 height 8
select select "However"
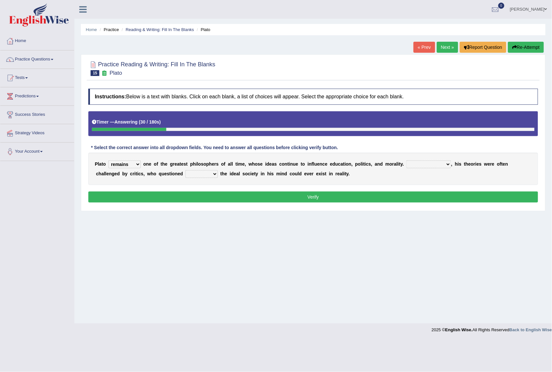
click at [407, 161] on select "Notwithstanding So However Whatever" at bounding box center [428, 164] width 45 height 8
click at [197, 172] on select "which what that whether" at bounding box center [201, 174] width 32 height 8
select select "that"
click at [186, 171] on select "which what that whether" at bounding box center [201, 174] width 32 height 8
click at [210, 194] on button "Verify" at bounding box center [313, 197] width 450 height 11
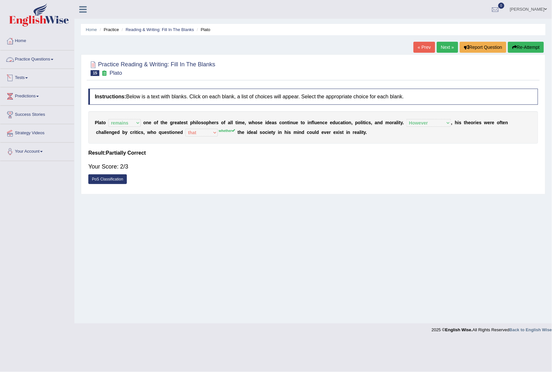
click at [38, 58] on link "Practice Questions" at bounding box center [37, 58] width 74 height 16
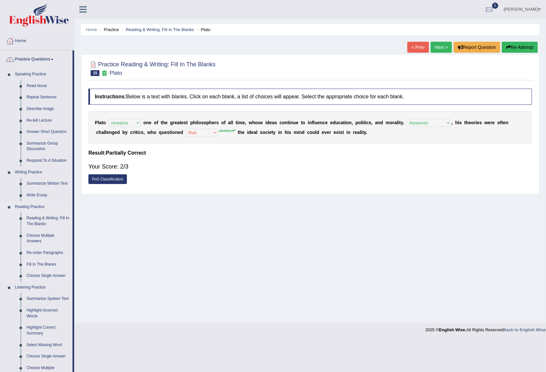
click at [50, 260] on link "Fill In The Blanks" at bounding box center [48, 265] width 49 height 12
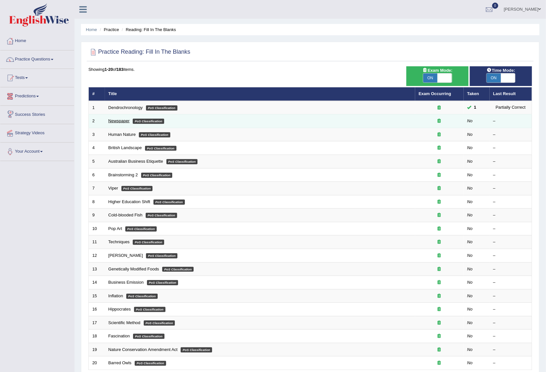
click at [115, 120] on link "Newspaper" at bounding box center [118, 120] width 21 height 5
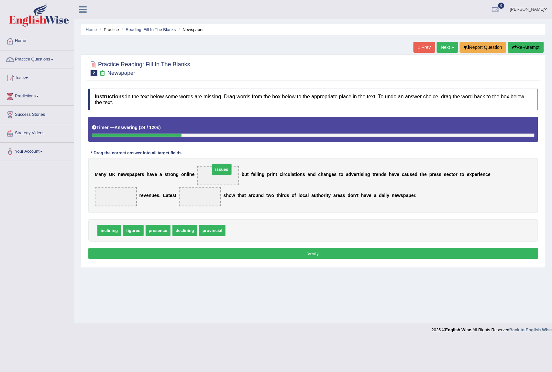
drag, startPoint x: 243, startPoint y: 234, endPoint x: 228, endPoint y: 172, distance: 63.1
drag, startPoint x: 194, startPoint y: 234, endPoint x: 120, endPoint y: 194, distance: 84.0
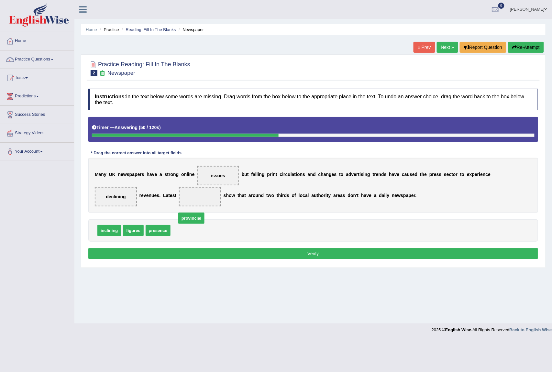
drag, startPoint x: 184, startPoint y: 232, endPoint x: 190, endPoint y: 220, distance: 13.6
drag, startPoint x: 138, startPoint y: 234, endPoint x: 201, endPoint y: 192, distance: 74.9
drag, startPoint x: 190, startPoint y: 232, endPoint x: 233, endPoint y: 179, distance: 68.5
click at [227, 256] on button "Verify" at bounding box center [313, 253] width 450 height 11
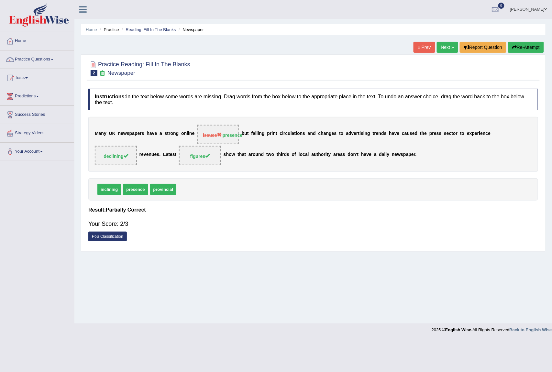
click at [447, 50] on link "Next »" at bounding box center [447, 47] width 21 height 11
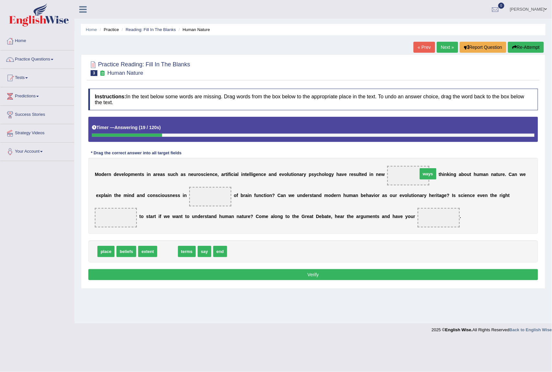
drag, startPoint x: 167, startPoint y: 251, endPoint x: 418, endPoint y: 176, distance: 262.2
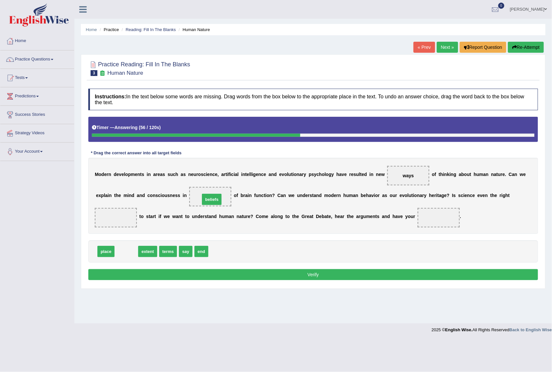
drag, startPoint x: 123, startPoint y: 254, endPoint x: 209, endPoint y: 202, distance: 100.1
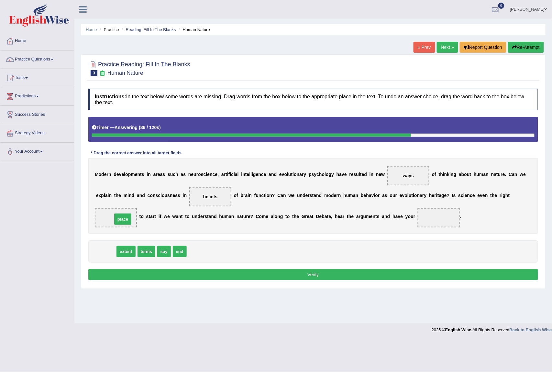
drag, startPoint x: 104, startPoint y: 252, endPoint x: 120, endPoint y: 219, distance: 36.5
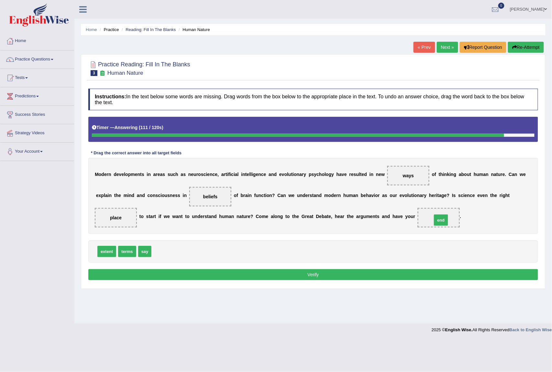
drag, startPoint x: 163, startPoint y: 250, endPoint x: 444, endPoint y: 219, distance: 282.3
click at [411, 275] on button "Verify" at bounding box center [313, 274] width 450 height 11
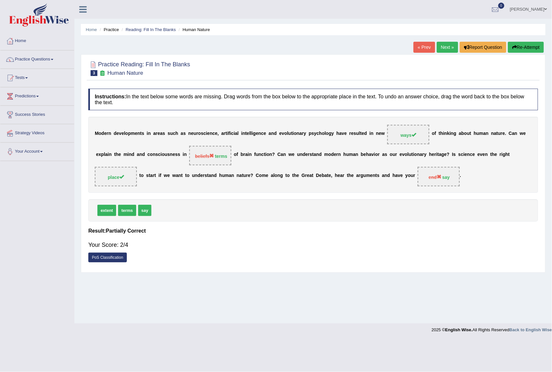
click at [445, 51] on link "Next »" at bounding box center [447, 47] width 21 height 11
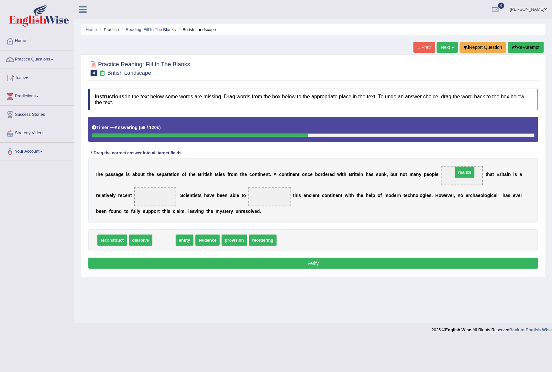
drag, startPoint x: 170, startPoint y: 242, endPoint x: 470, endPoint y: 174, distance: 308.5
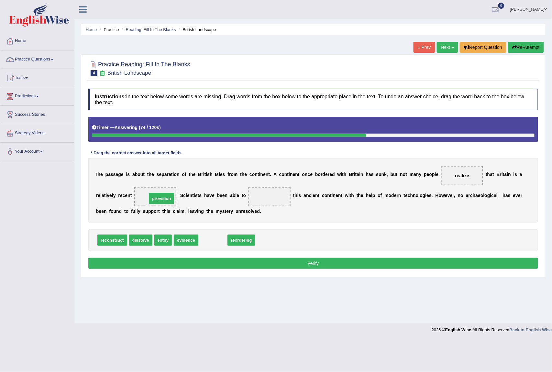
drag, startPoint x: 222, startPoint y: 241, endPoint x: 170, endPoint y: 200, distance: 66.3
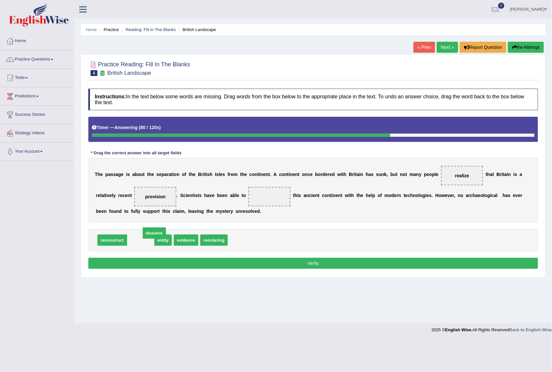
drag, startPoint x: 146, startPoint y: 240, endPoint x: 154, endPoint y: 236, distance: 9.1
drag, startPoint x: 104, startPoint y: 242, endPoint x: 255, endPoint y: 201, distance: 157.1
click at [285, 263] on button "Verify" at bounding box center [313, 263] width 450 height 11
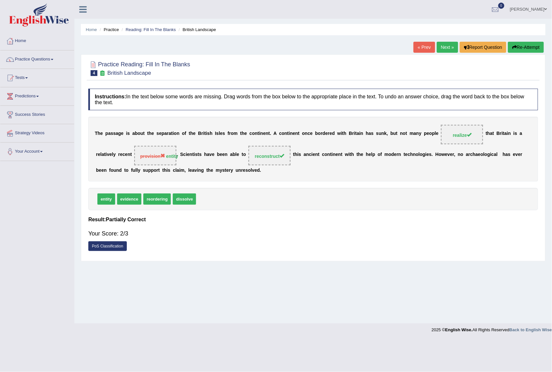
click at [450, 47] on link "Next »" at bounding box center [447, 47] width 21 height 11
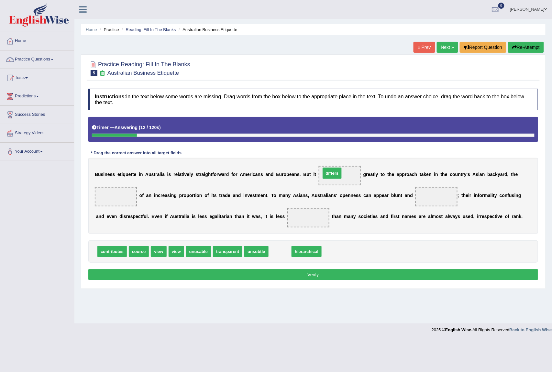
drag, startPoint x: 279, startPoint y: 254, endPoint x: 331, endPoint y: 176, distance: 94.1
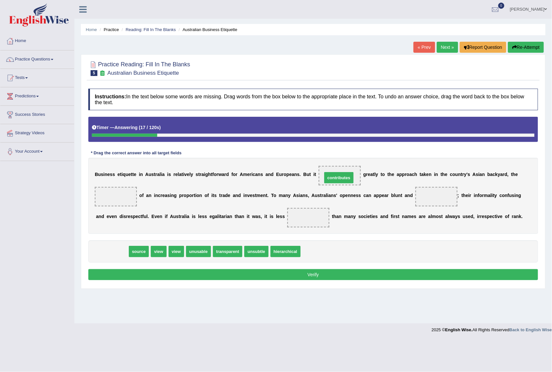
drag, startPoint x: 110, startPoint y: 250, endPoint x: 337, endPoint y: 177, distance: 238.5
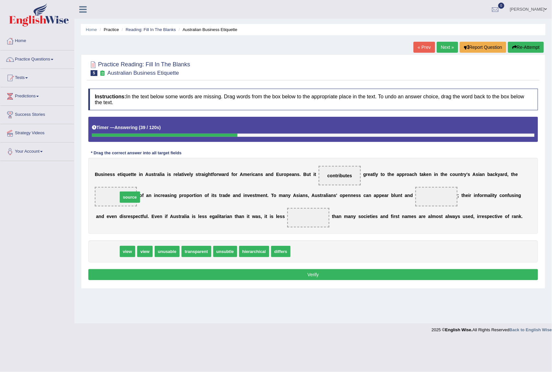
drag, startPoint x: 105, startPoint y: 250, endPoint x: 127, endPoint y: 196, distance: 58.8
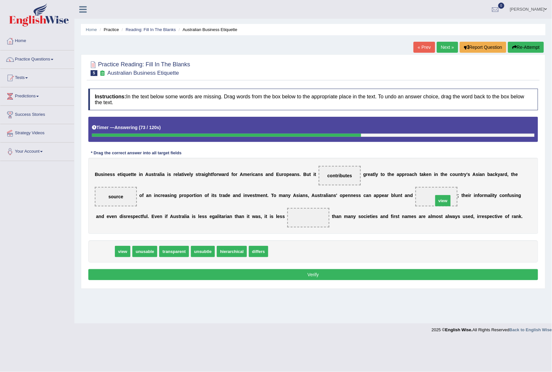
drag, startPoint x: 108, startPoint y: 254, endPoint x: 443, endPoint y: 204, distance: 339.4
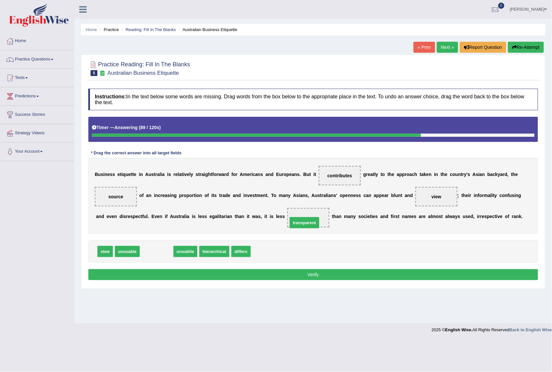
drag, startPoint x: 156, startPoint y: 252, endPoint x: 304, endPoint y: 223, distance: 150.7
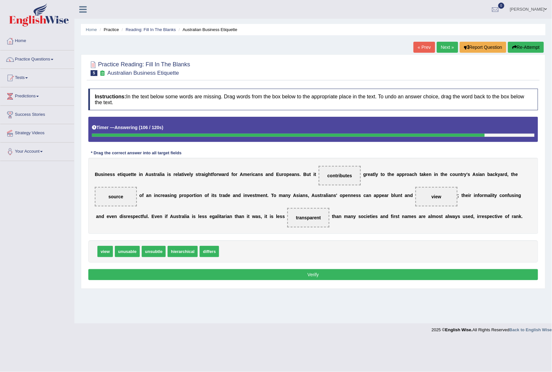
click at [186, 278] on button "Verify" at bounding box center [313, 274] width 450 height 11
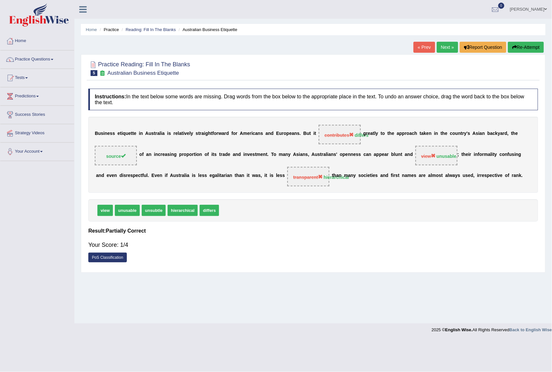
click at [518, 50] on button "Re-Attempt" at bounding box center [526, 47] width 36 height 11
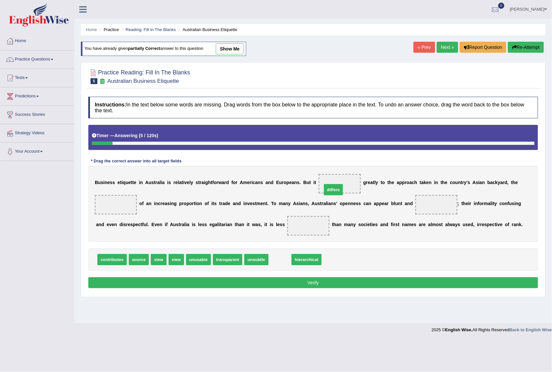
drag, startPoint x: 282, startPoint y: 263, endPoint x: 336, endPoint y: 193, distance: 88.0
drag, startPoint x: 141, startPoint y: 262, endPoint x: 110, endPoint y: 209, distance: 61.7
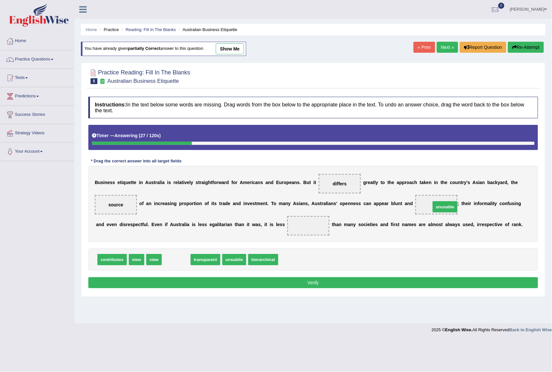
drag, startPoint x: 178, startPoint y: 263, endPoint x: 447, endPoint y: 210, distance: 274.0
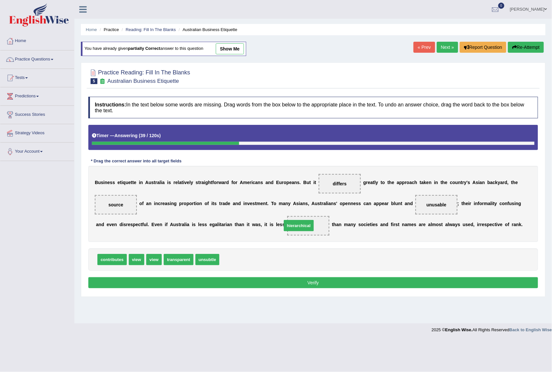
drag, startPoint x: 239, startPoint y: 263, endPoint x: 302, endPoint y: 229, distance: 71.1
click at [307, 281] on button "Verify" at bounding box center [313, 282] width 450 height 11
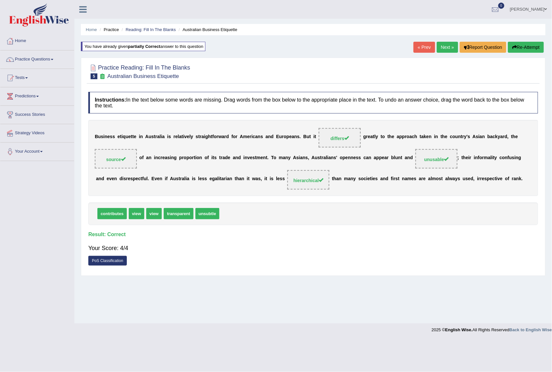
click at [437, 46] on link "Next »" at bounding box center [447, 47] width 21 height 11
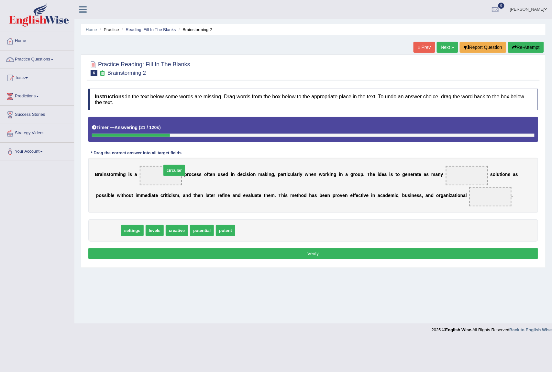
drag, startPoint x: 113, startPoint y: 232, endPoint x: 179, endPoint y: 172, distance: 89.3
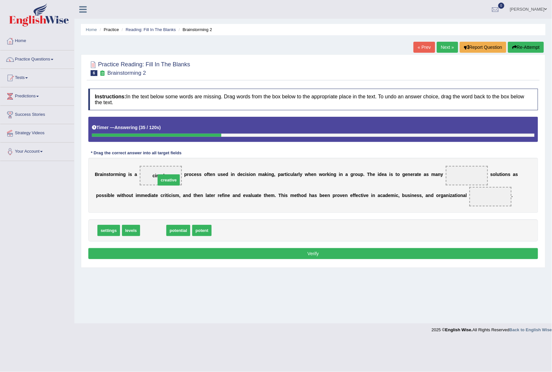
drag, startPoint x: 149, startPoint y: 231, endPoint x: 163, endPoint y: 177, distance: 56.0
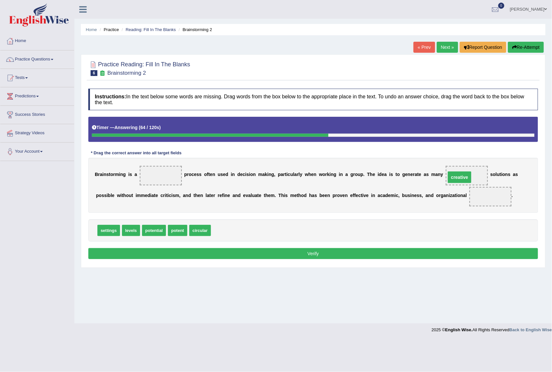
drag, startPoint x: 162, startPoint y: 178, endPoint x: 461, endPoint y: 179, distance: 299.0
drag, startPoint x: 115, startPoint y: 232, endPoint x: 492, endPoint y: 197, distance: 379.5
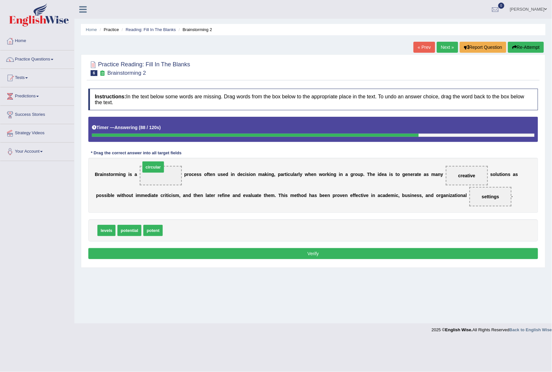
drag, startPoint x: 163, startPoint y: 218, endPoint x: 161, endPoint y: 170, distance: 47.6
click at [154, 256] on button "Verify" at bounding box center [313, 253] width 450 height 11
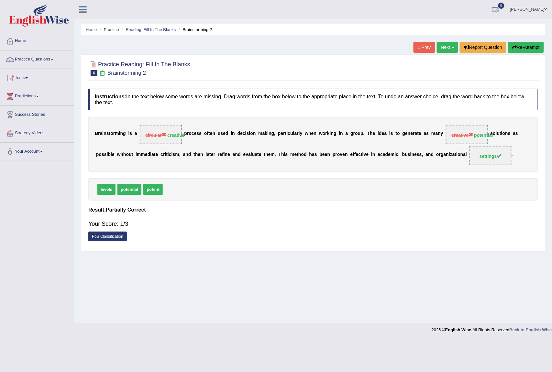
click at [452, 43] on link "Next »" at bounding box center [447, 47] width 21 height 11
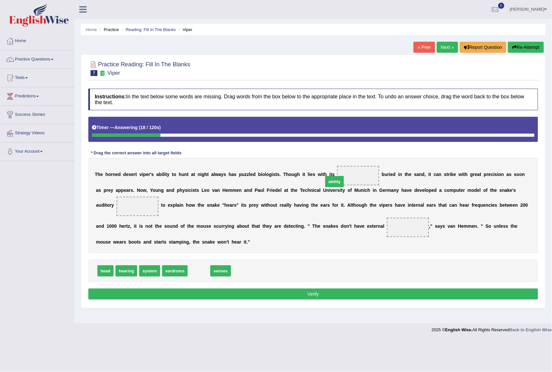
drag, startPoint x: 196, startPoint y: 272, endPoint x: 333, endPoint y: 182, distance: 164.2
click at [198, 271] on span "senses" at bounding box center [200, 270] width 21 height 11
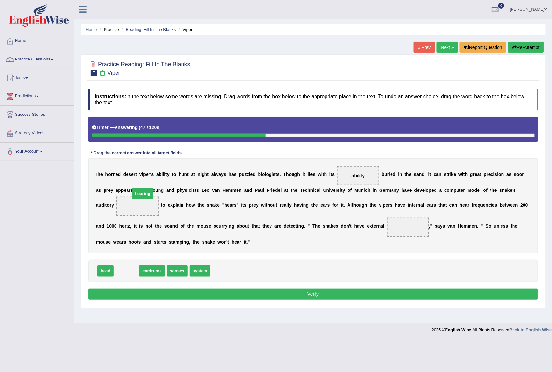
drag, startPoint x: 131, startPoint y: 270, endPoint x: 146, endPoint y: 192, distance: 79.0
drag, startPoint x: 136, startPoint y: 273, endPoint x: 398, endPoint y: 229, distance: 265.4
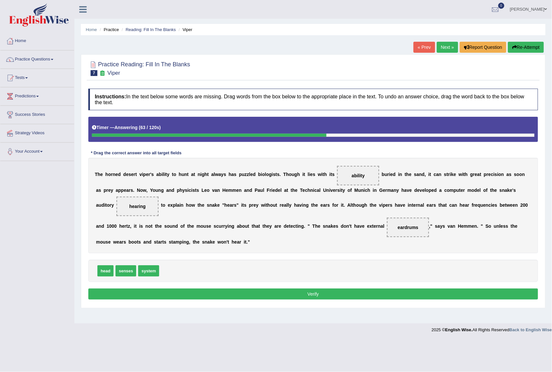
click at [282, 292] on button "Verify" at bounding box center [313, 294] width 450 height 11
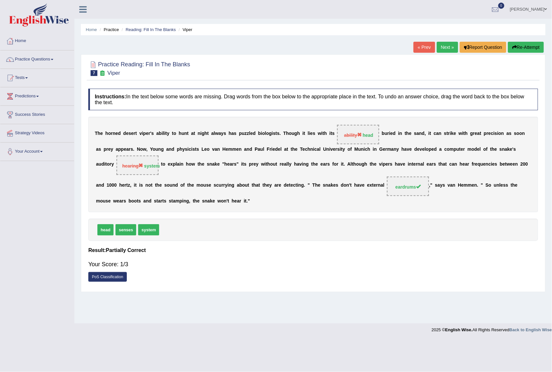
click at [437, 43] on link "Next »" at bounding box center [447, 47] width 21 height 11
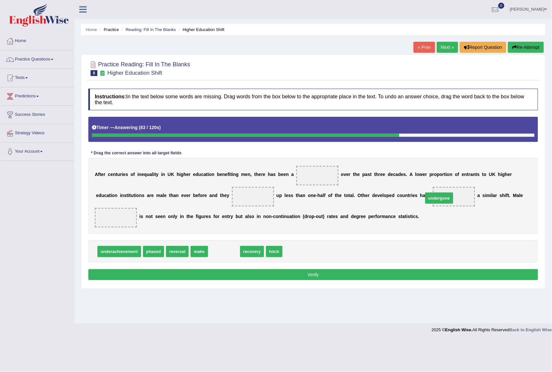
drag, startPoint x: 228, startPoint y: 252, endPoint x: 445, endPoint y: 199, distance: 223.7
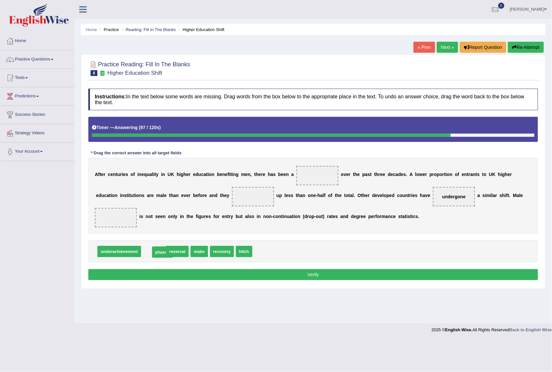
drag, startPoint x: 159, startPoint y: 247, endPoint x: 168, endPoint y: 248, distance: 9.1
drag, startPoint x: 128, startPoint y: 253, endPoint x: 127, endPoint y: 223, distance: 30.1
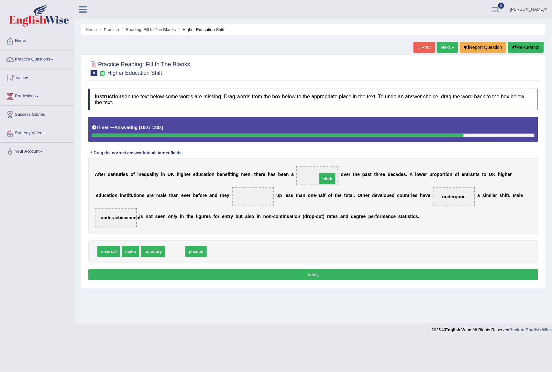
drag, startPoint x: 173, startPoint y: 255, endPoint x: 324, endPoint y: 182, distance: 168.0
drag, startPoint x: 109, startPoint y: 254, endPoint x: 263, endPoint y: 203, distance: 162.7
click at [263, 278] on button "Verify" at bounding box center [313, 274] width 450 height 11
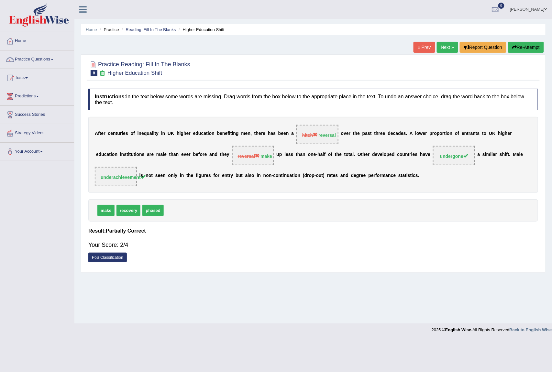
click at [442, 52] on link "Next »" at bounding box center [447, 47] width 21 height 11
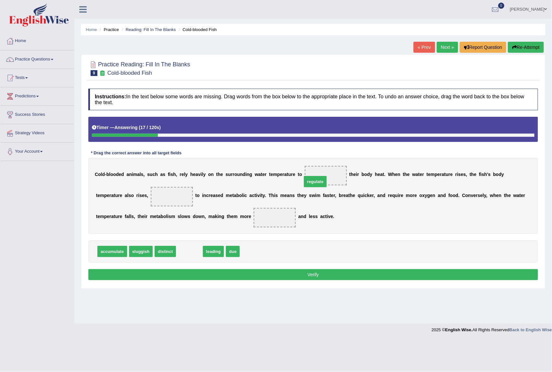
drag, startPoint x: 191, startPoint y: 251, endPoint x: 316, endPoint y: 182, distance: 144.0
drag, startPoint x: 324, startPoint y: 170, endPoint x: 329, endPoint y: 124, distance: 46.6
click at [329, 124] on div "Instructions: In the text below some words are missing. Drag words from the box…" at bounding box center [313, 185] width 453 height 200
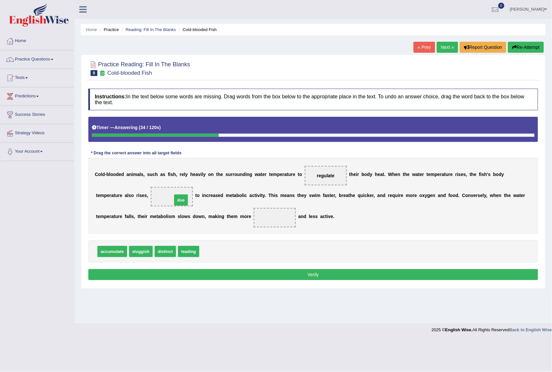
drag, startPoint x: 207, startPoint y: 250, endPoint x: 177, endPoint y: 200, distance: 58.3
drag, startPoint x: 164, startPoint y: 249, endPoint x: 268, endPoint y: 210, distance: 110.5
click at [231, 273] on button "Verify" at bounding box center [313, 274] width 450 height 11
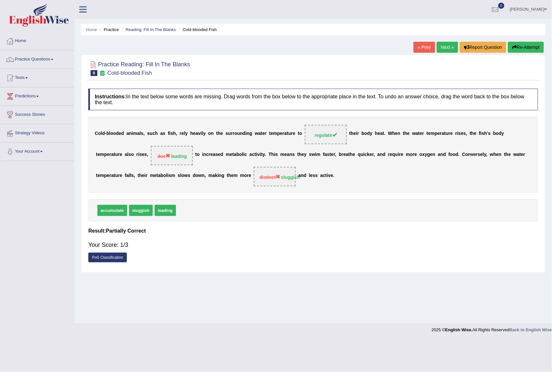
click at [443, 47] on link "Next »" at bounding box center [447, 47] width 21 height 11
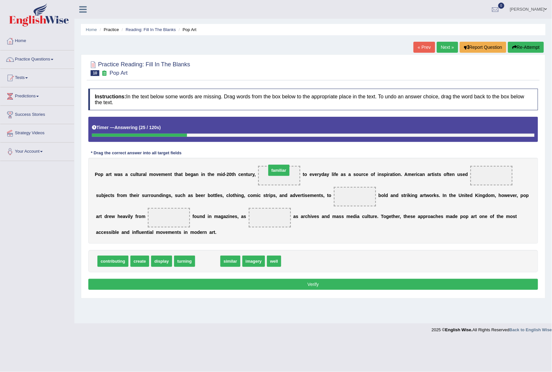
drag, startPoint x: 208, startPoint y: 262, endPoint x: 279, endPoint y: 171, distance: 115.5
drag, startPoint x: 210, startPoint y: 262, endPoint x: 482, endPoint y: 176, distance: 284.6
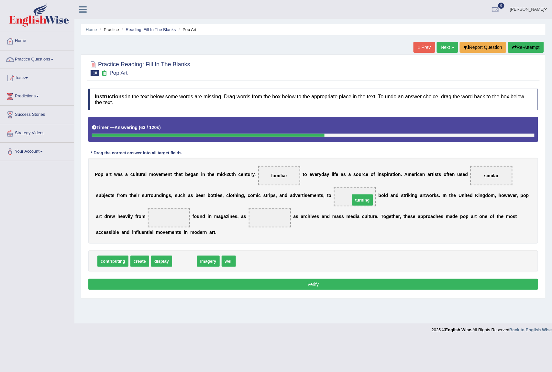
drag, startPoint x: 192, startPoint y: 264, endPoint x: 370, endPoint y: 203, distance: 188.2
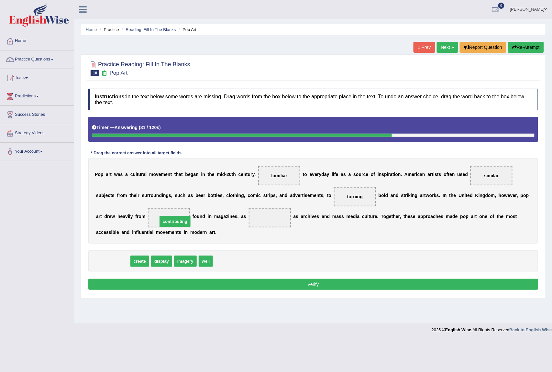
drag, startPoint x: 123, startPoint y: 265, endPoint x: 185, endPoint y: 226, distance: 73.8
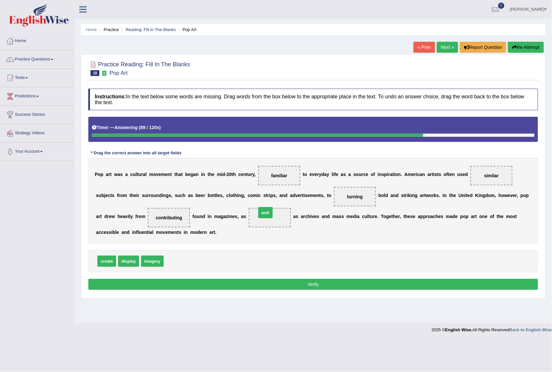
drag, startPoint x: 172, startPoint y: 263, endPoint x: 265, endPoint y: 215, distance: 104.5
click at [267, 287] on button "Verify" at bounding box center [313, 284] width 450 height 11
